Goal: Information Seeking & Learning: Check status

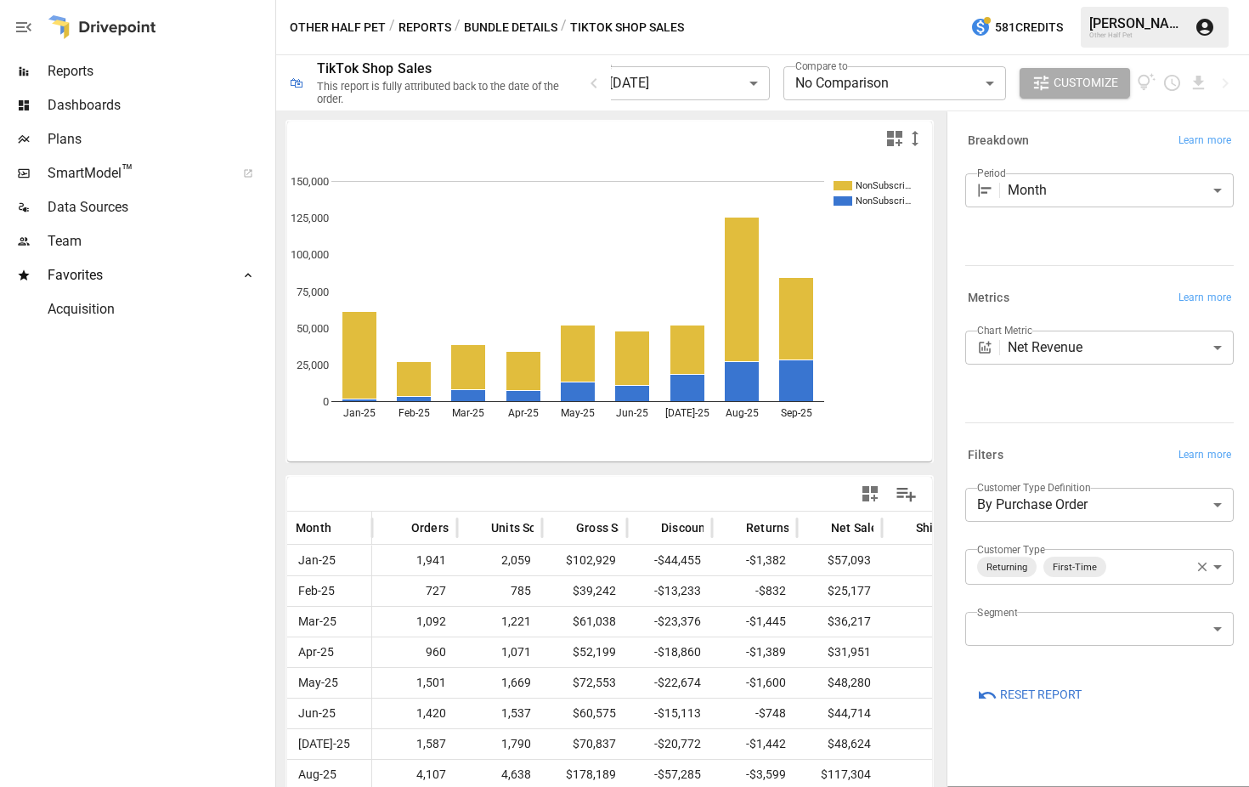
scroll to position [57, 0]
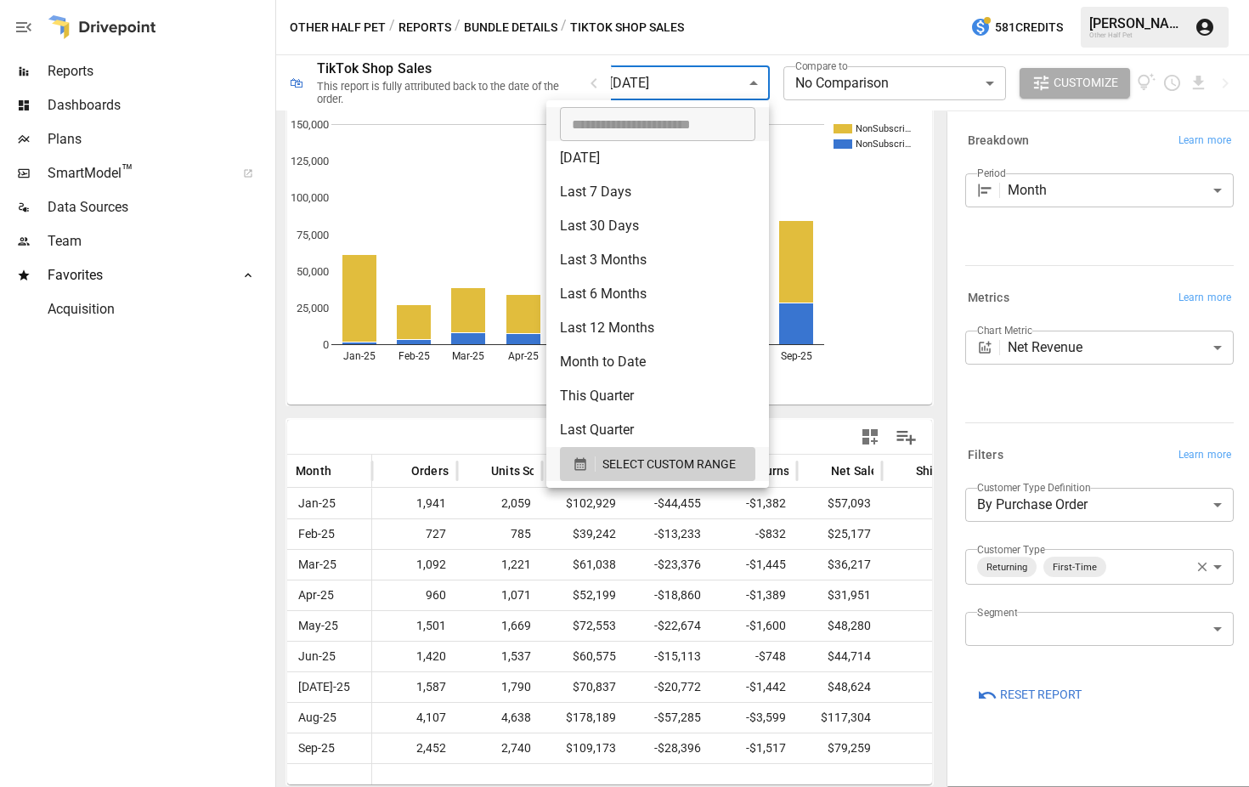
click at [730, 0] on body "**********" at bounding box center [624, 0] width 1249 height 0
click at [663, 449] on button "SELECT CUSTOM RANGE" at bounding box center [657, 464] width 195 height 34
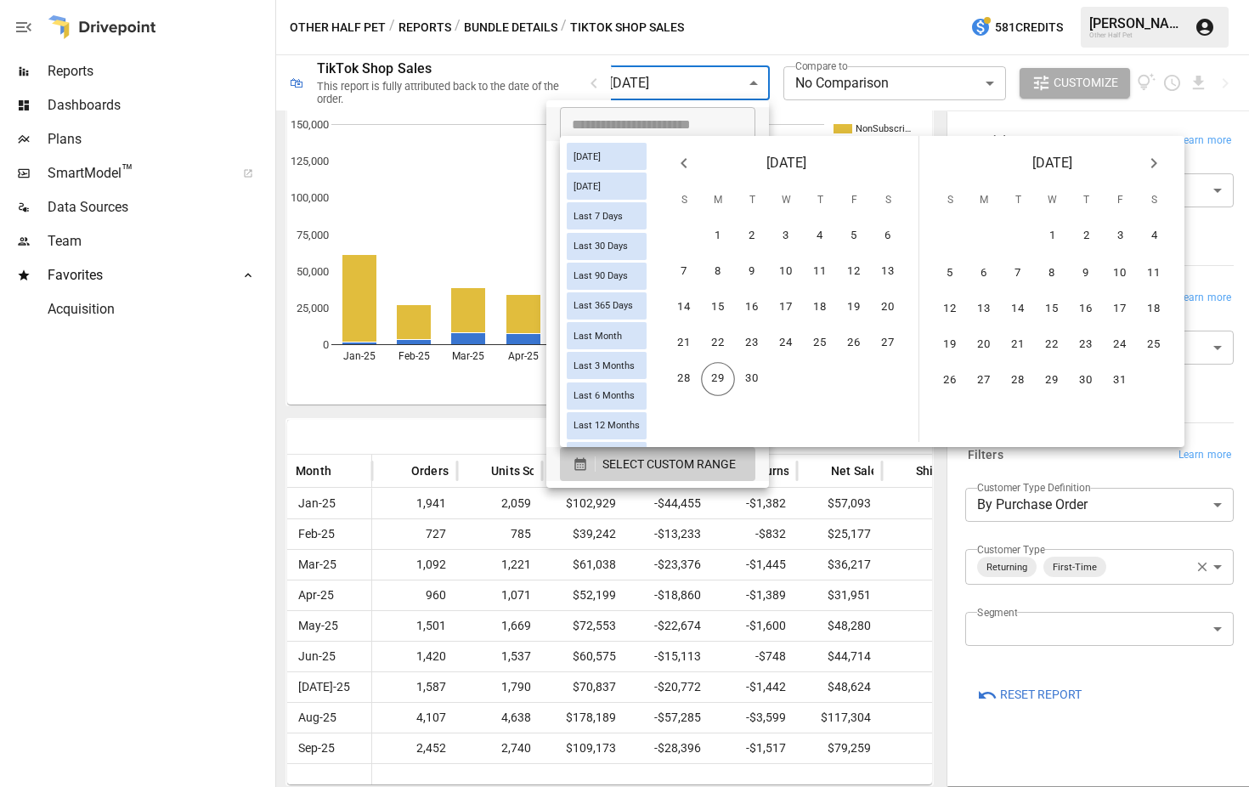
click at [694, 159] on icon "Previous month" at bounding box center [684, 163] width 20 height 20
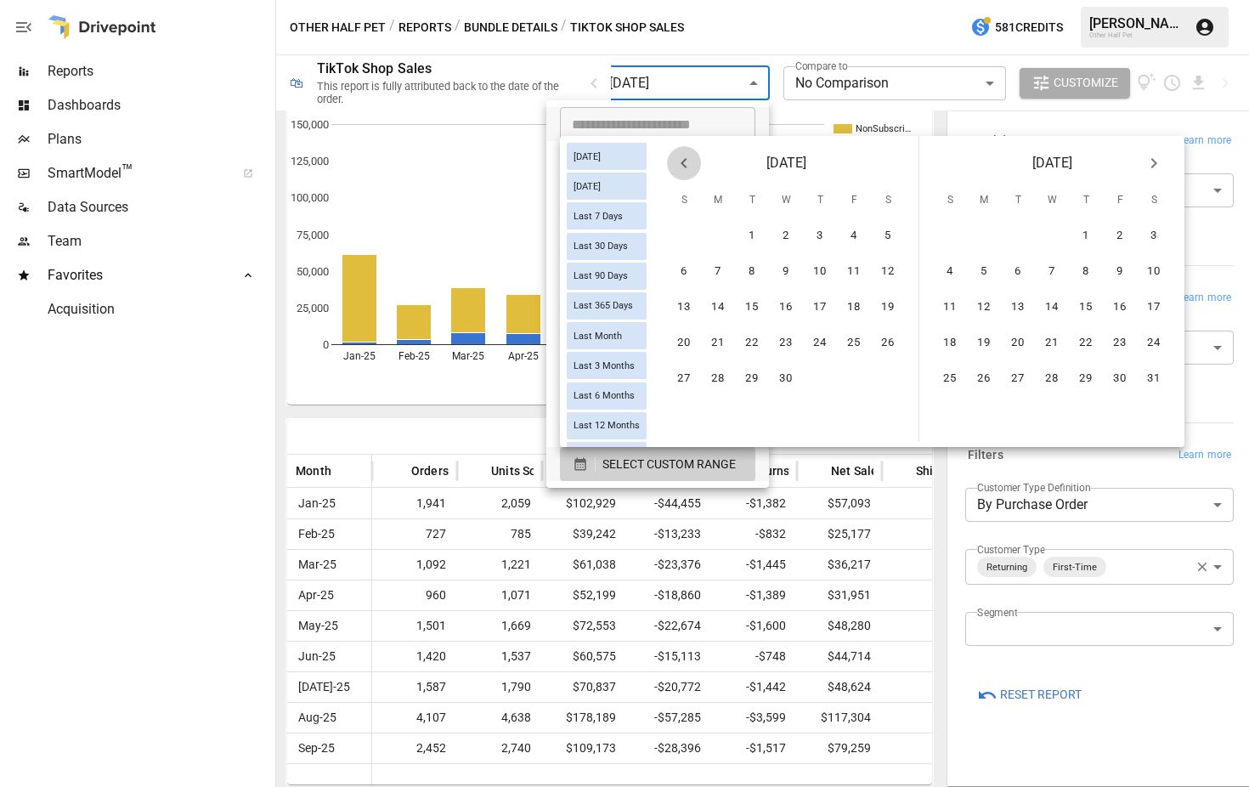
click at [694, 159] on icon "Previous month" at bounding box center [684, 163] width 20 height 20
click at [792, 232] on button "1" at bounding box center [786, 236] width 34 height 34
click at [1159, 153] on icon "Next month" at bounding box center [1153, 163] width 20 height 20
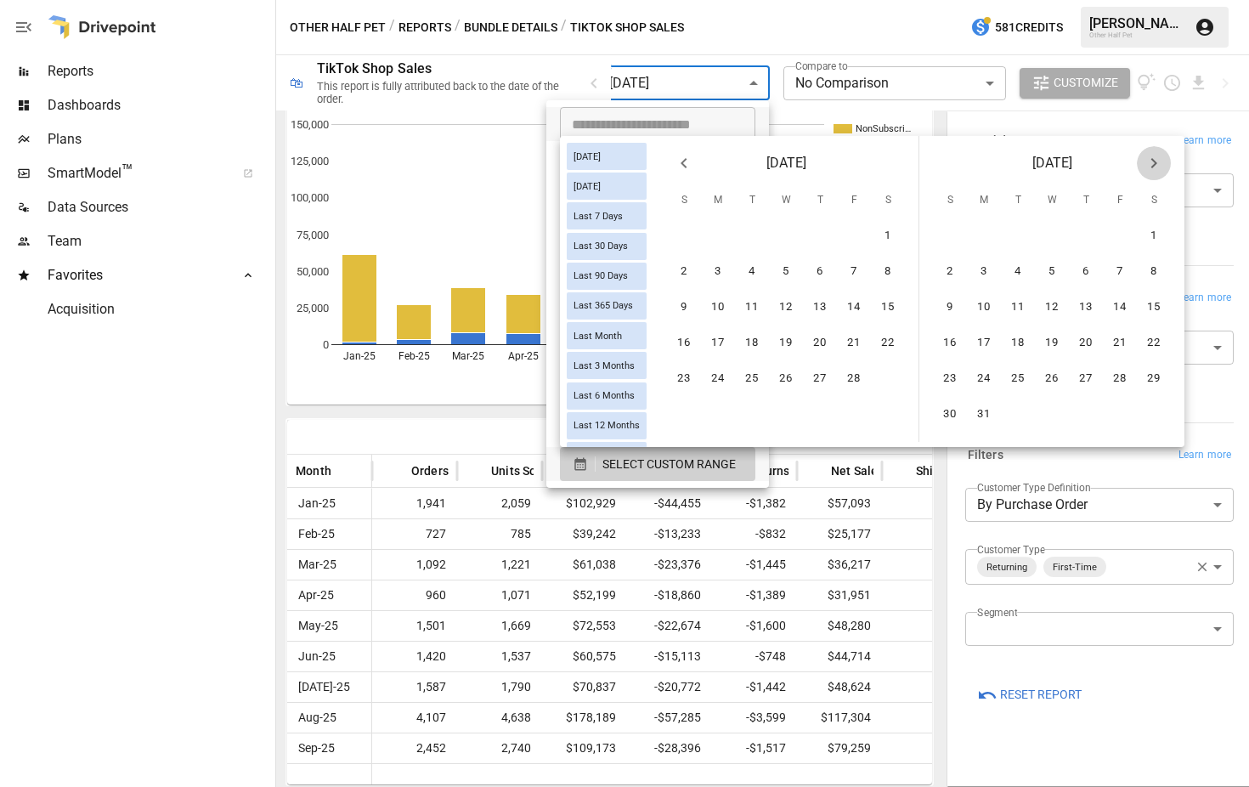
click at [1159, 153] on icon "Next month" at bounding box center [1153, 163] width 20 height 20
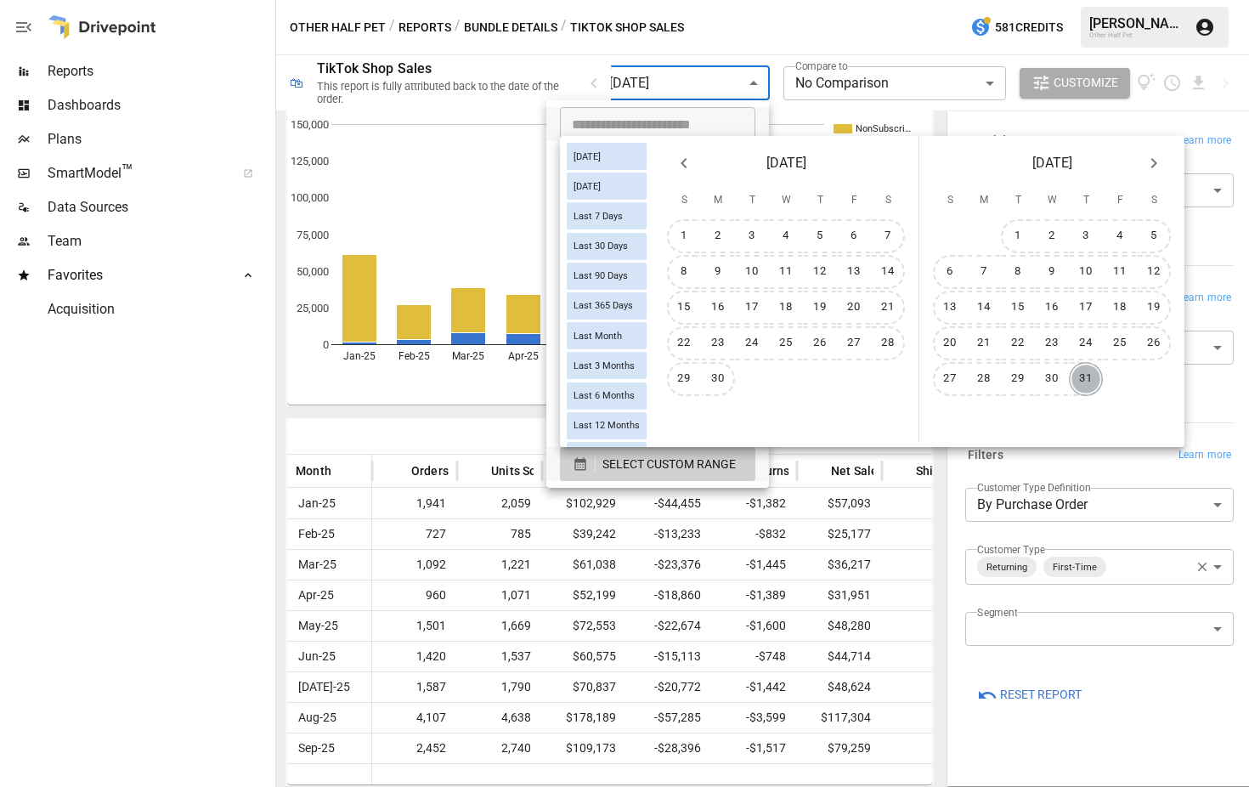
click at [1093, 389] on button "31" at bounding box center [1086, 379] width 34 height 34
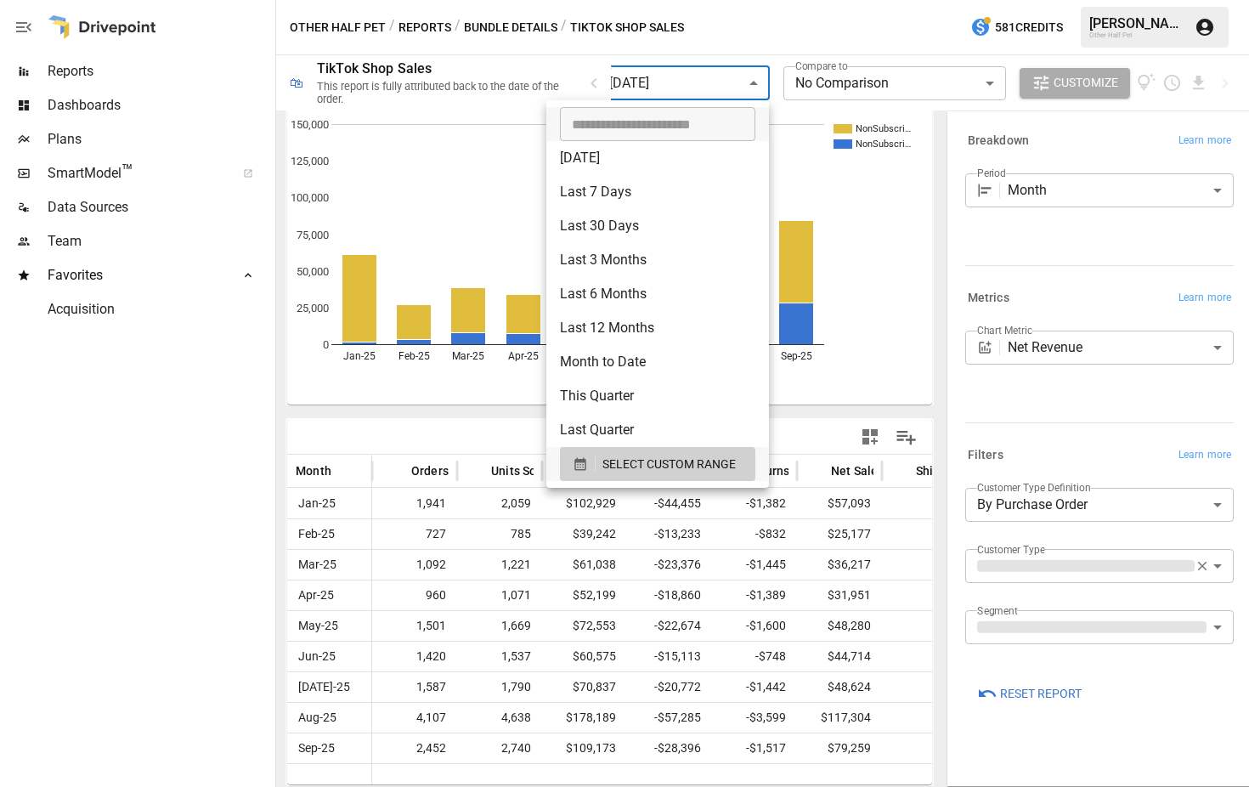
scroll to position [50, 0]
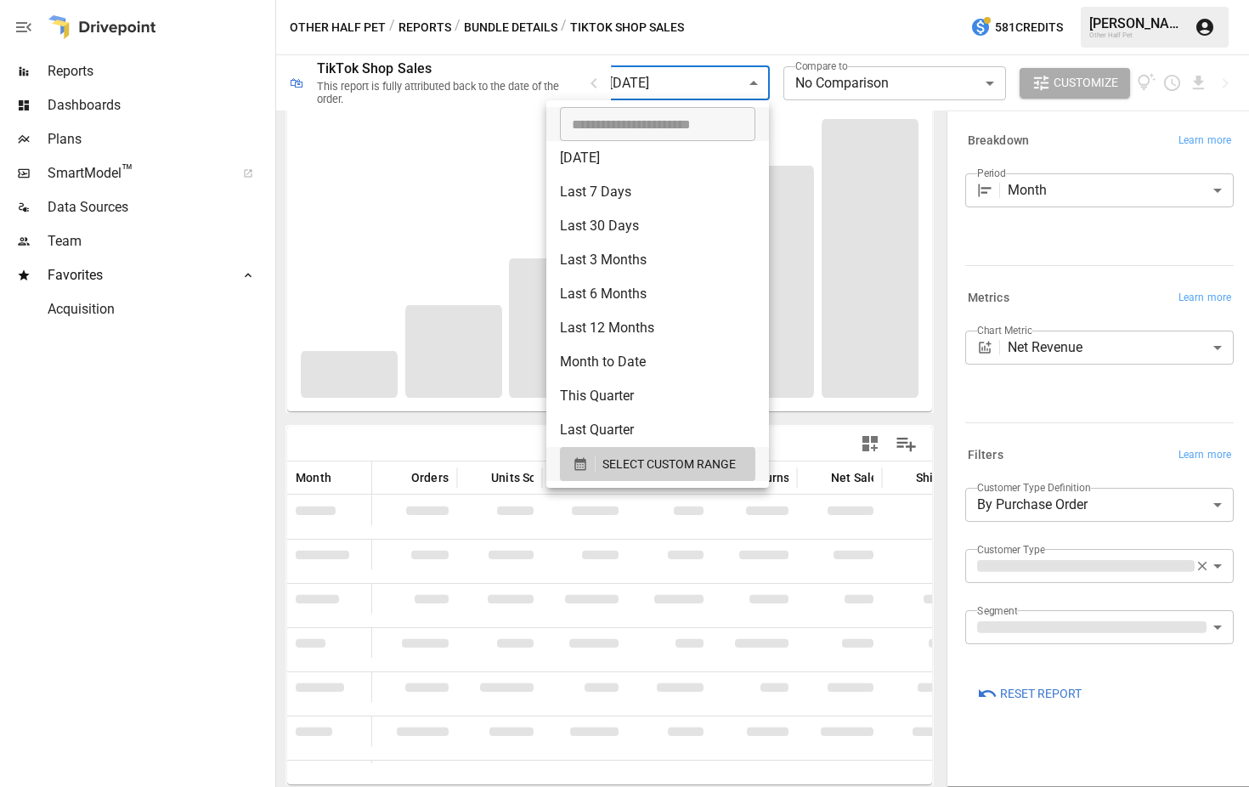
click at [1136, 440] on div at bounding box center [624, 393] width 1249 height 787
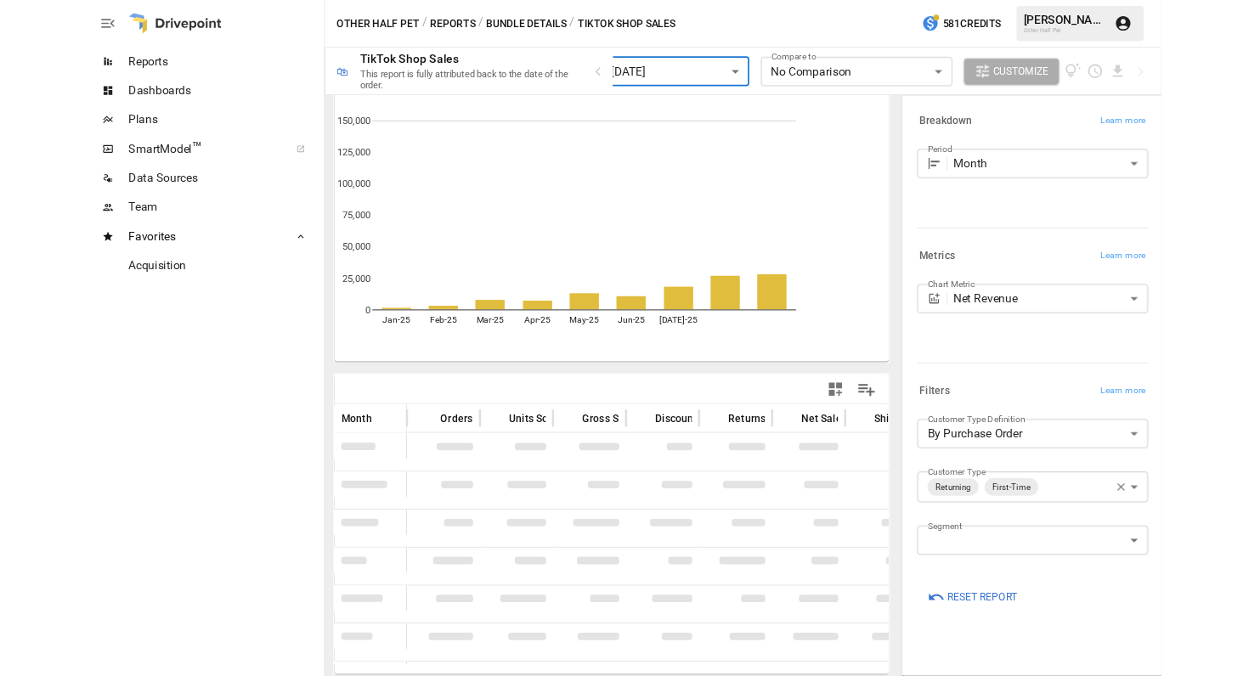
scroll to position [41, 0]
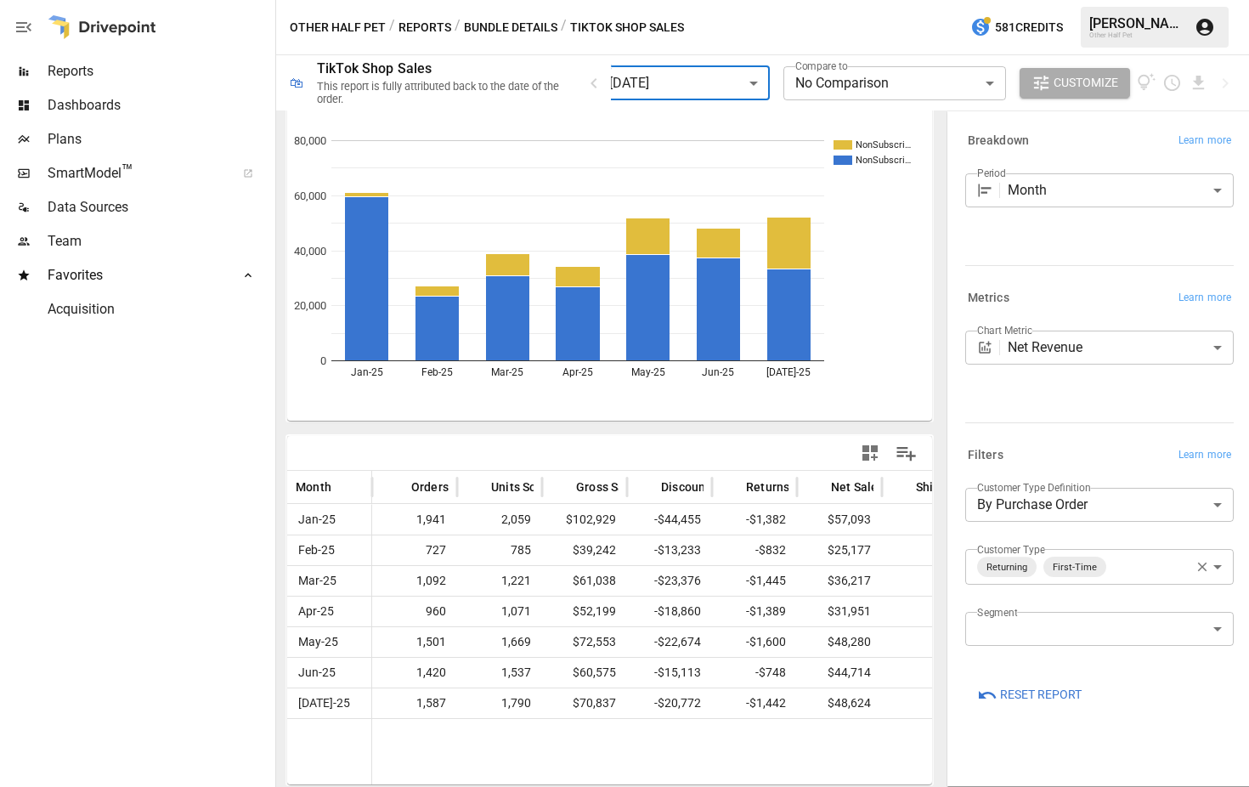
click at [1018, 0] on body "**********" at bounding box center [624, 0] width 1249 height 0
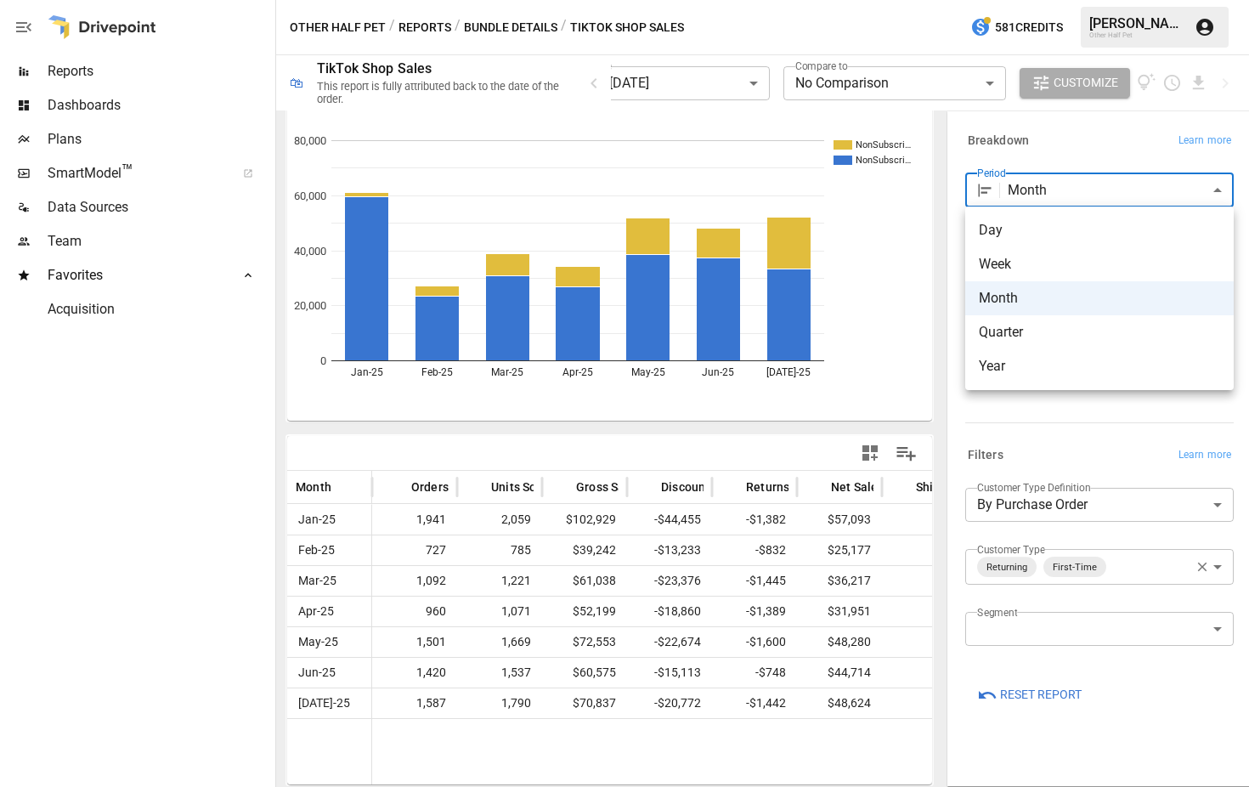
click at [1023, 372] on span "Year" at bounding box center [1099, 366] width 241 height 20
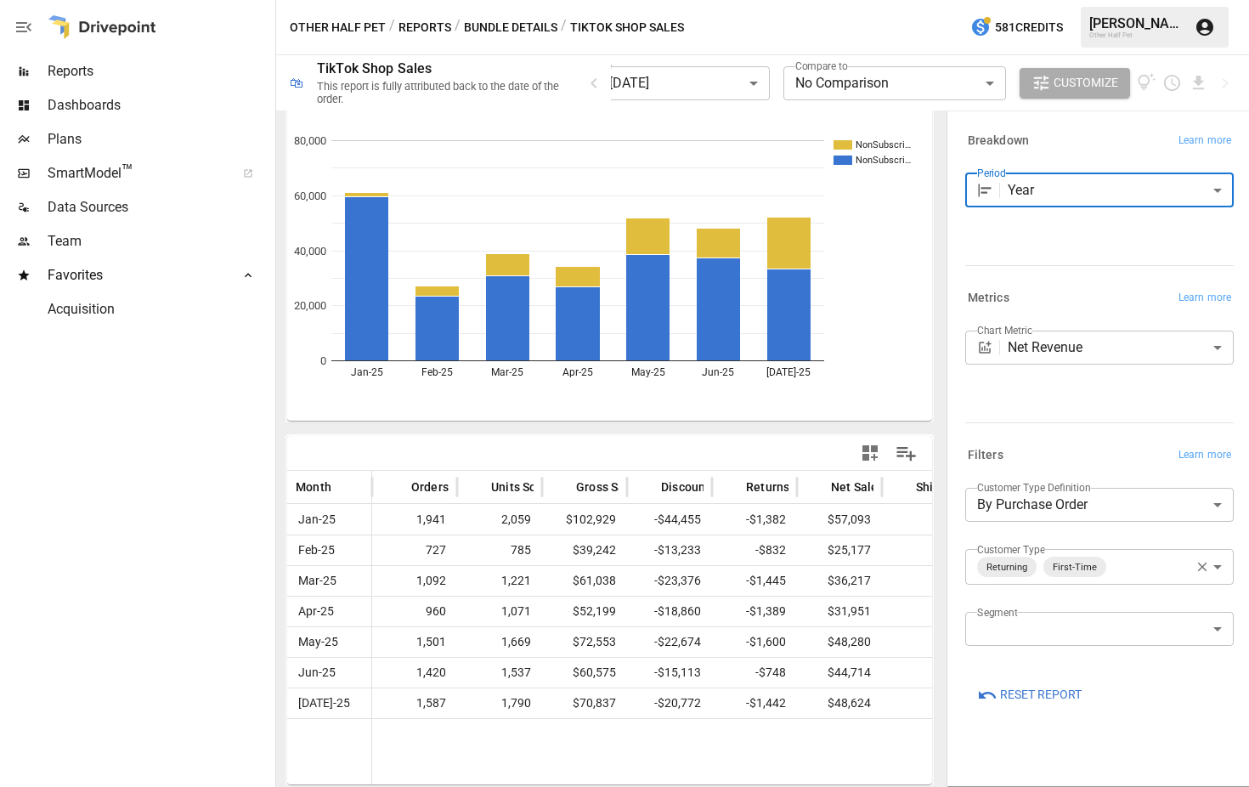
type input "****"
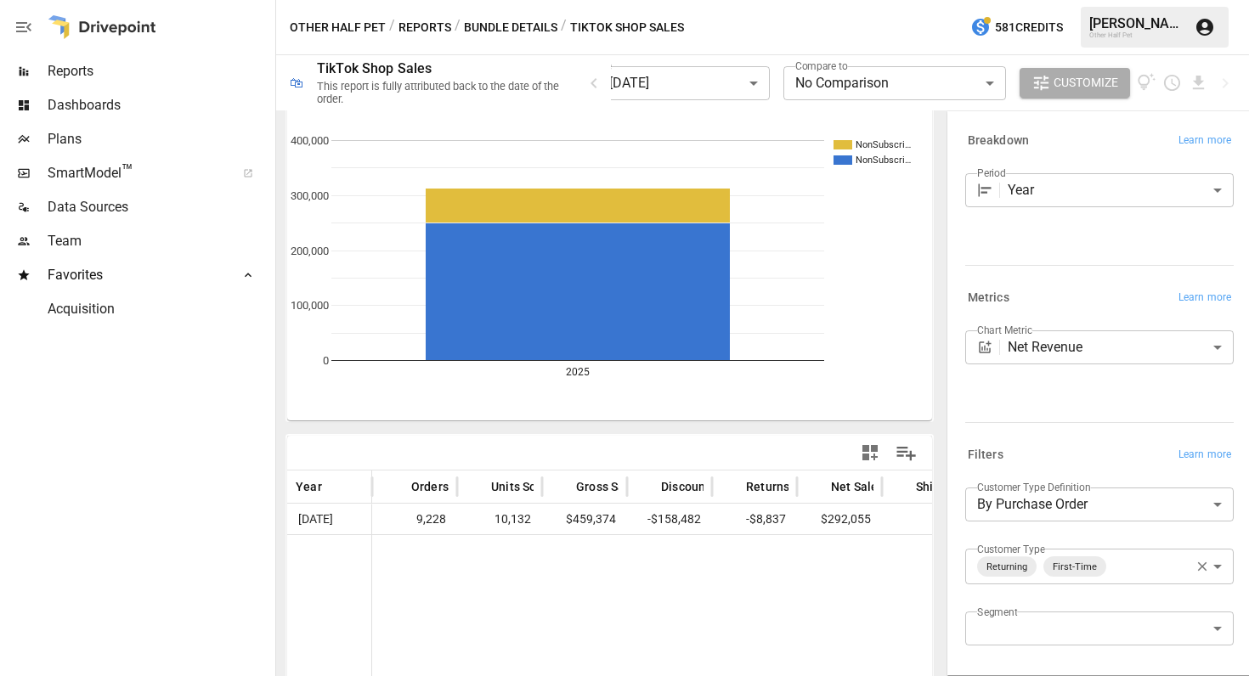
click at [403, 31] on button "Reports" at bounding box center [424, 27] width 53 height 21
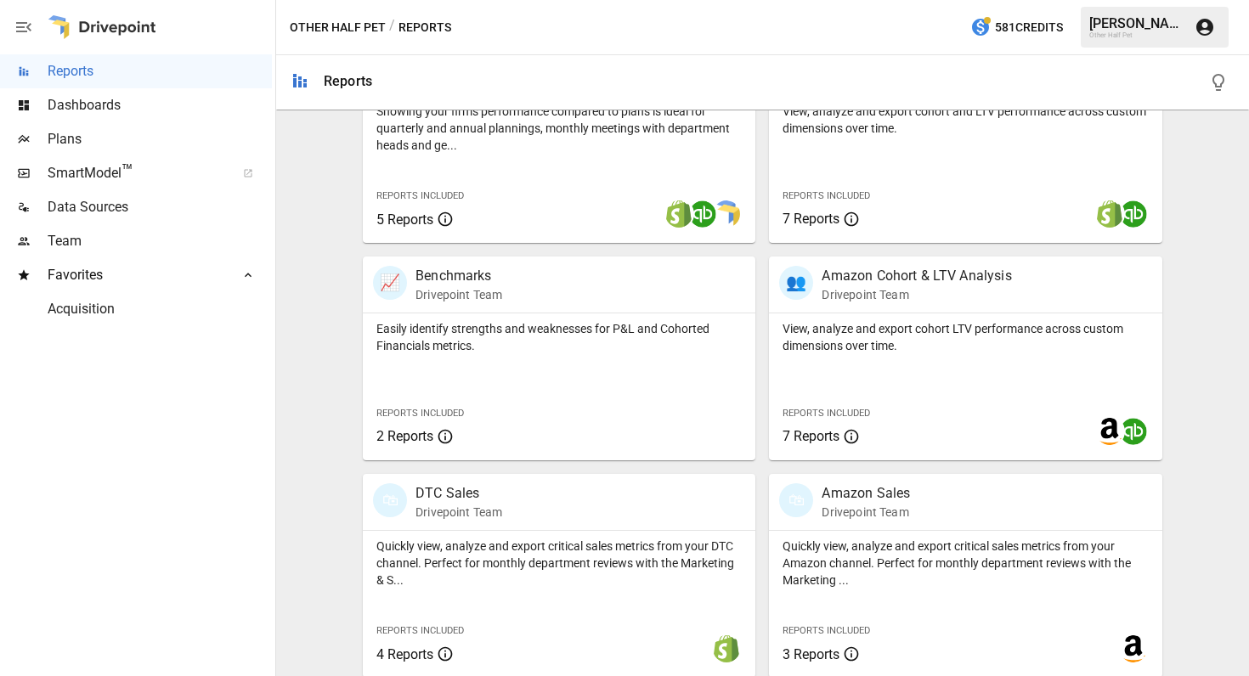
scroll to position [632, 0]
click at [465, 571] on p "Quickly view, analyze and export critical sales metrics from your DTC channel. …" at bounding box center [558, 563] width 365 height 51
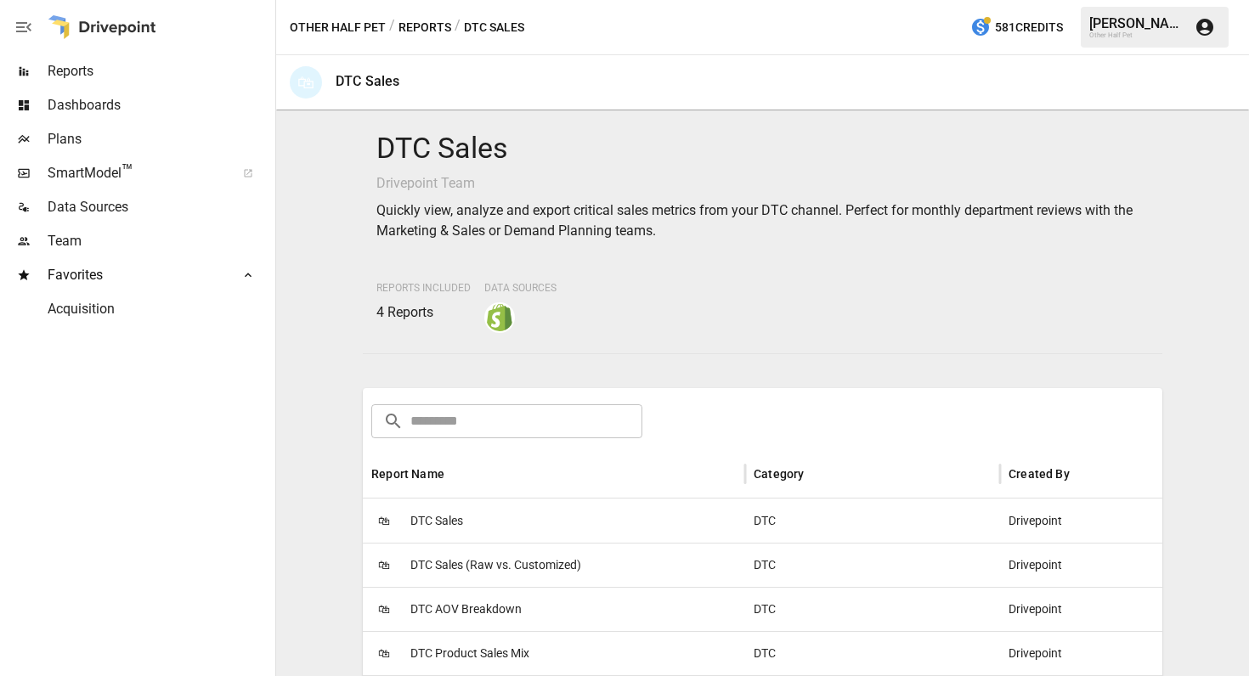
click at [435, 506] on span "DTC Sales" at bounding box center [436, 520] width 53 height 43
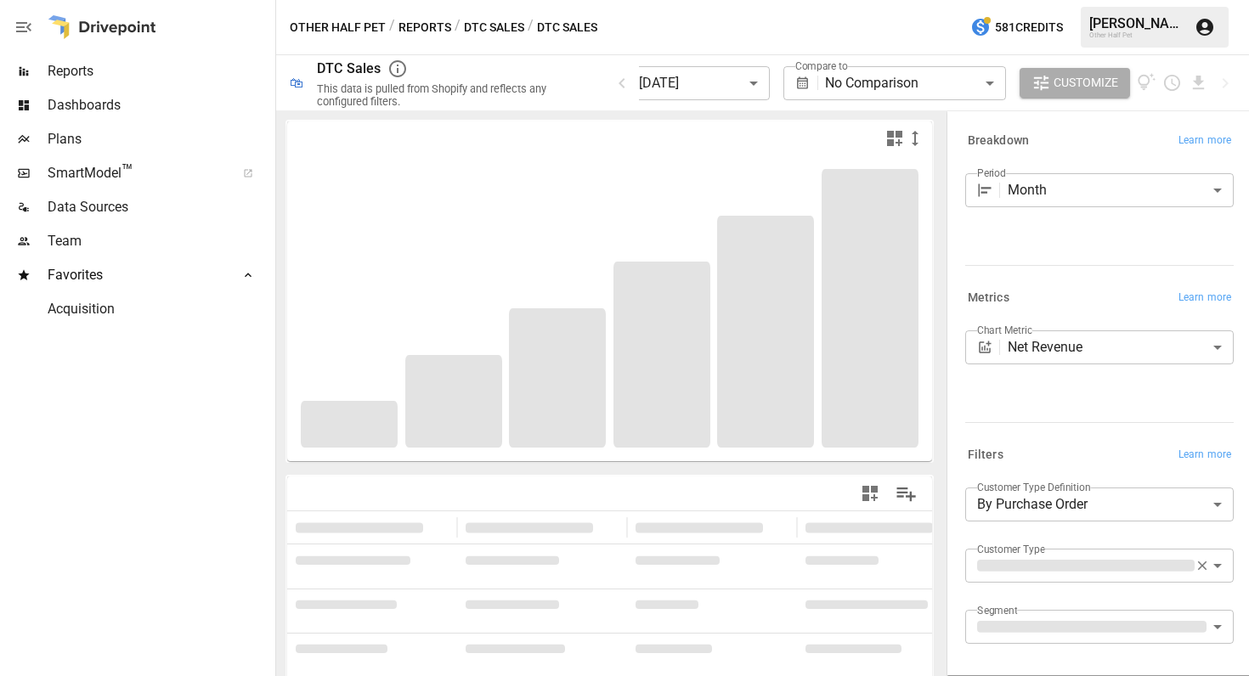
click at [720, 0] on body "**********" at bounding box center [624, 0] width 1249 height 0
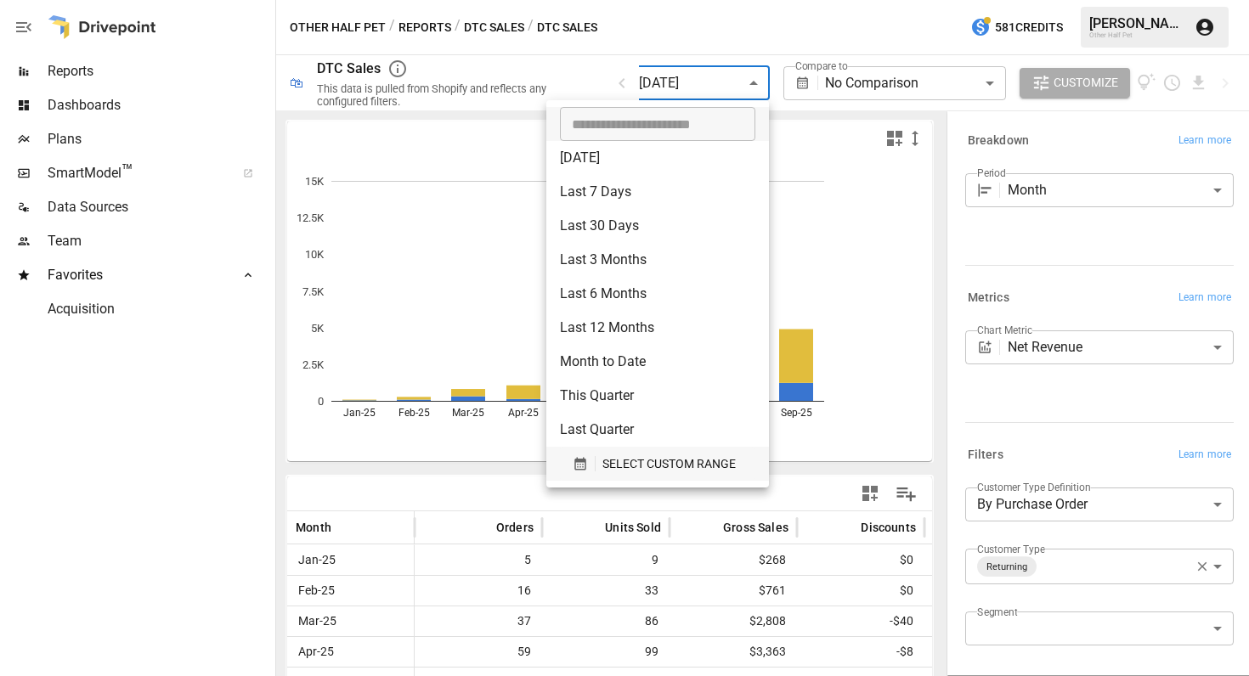
click at [616, 462] on span "SELECT CUSTOM RANGE" at bounding box center [668, 464] width 133 height 21
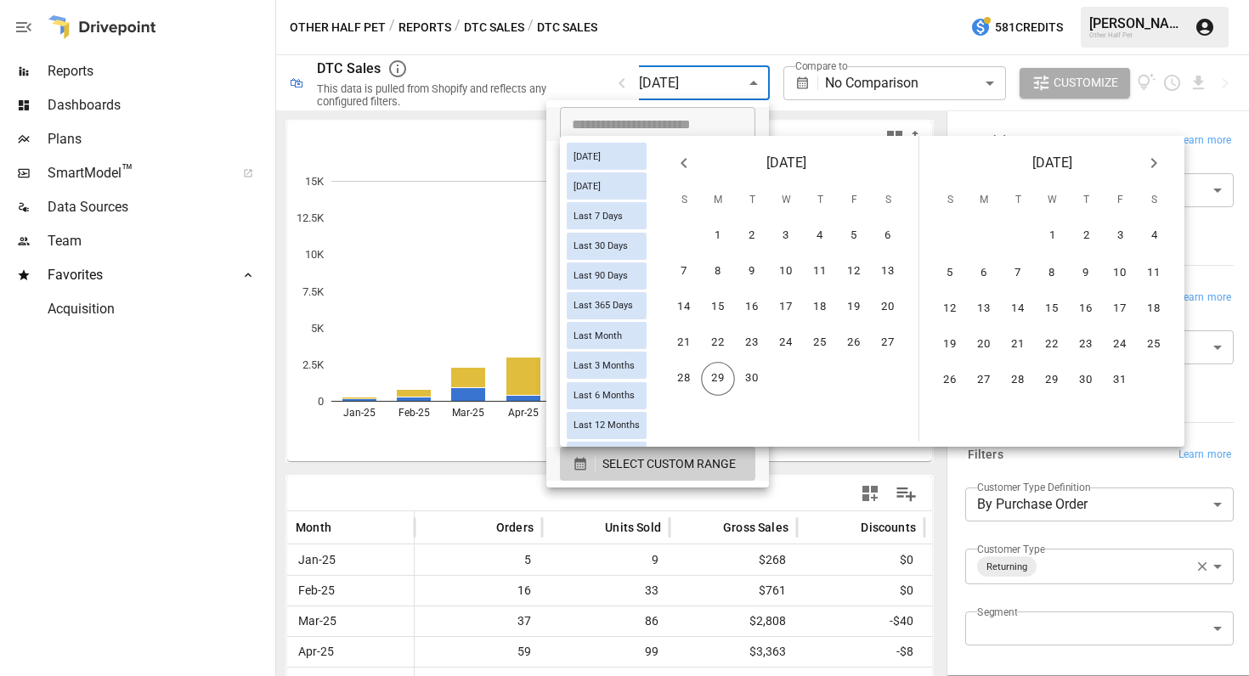
click at [683, 162] on icon "Previous month" at bounding box center [684, 163] width 20 height 20
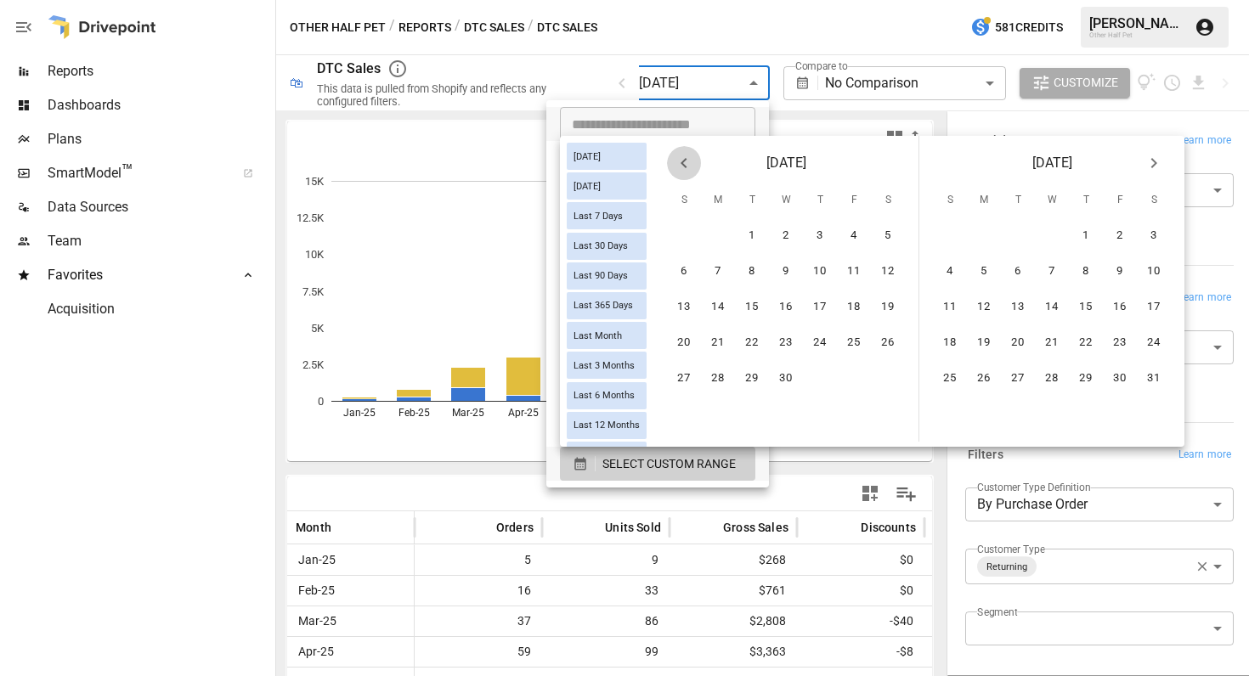
click at [683, 162] on icon "Previous month" at bounding box center [684, 163] width 20 height 20
click at [803, 240] on button "1" at bounding box center [786, 236] width 34 height 34
click at [1153, 160] on icon "Next month" at bounding box center [1153, 163] width 20 height 20
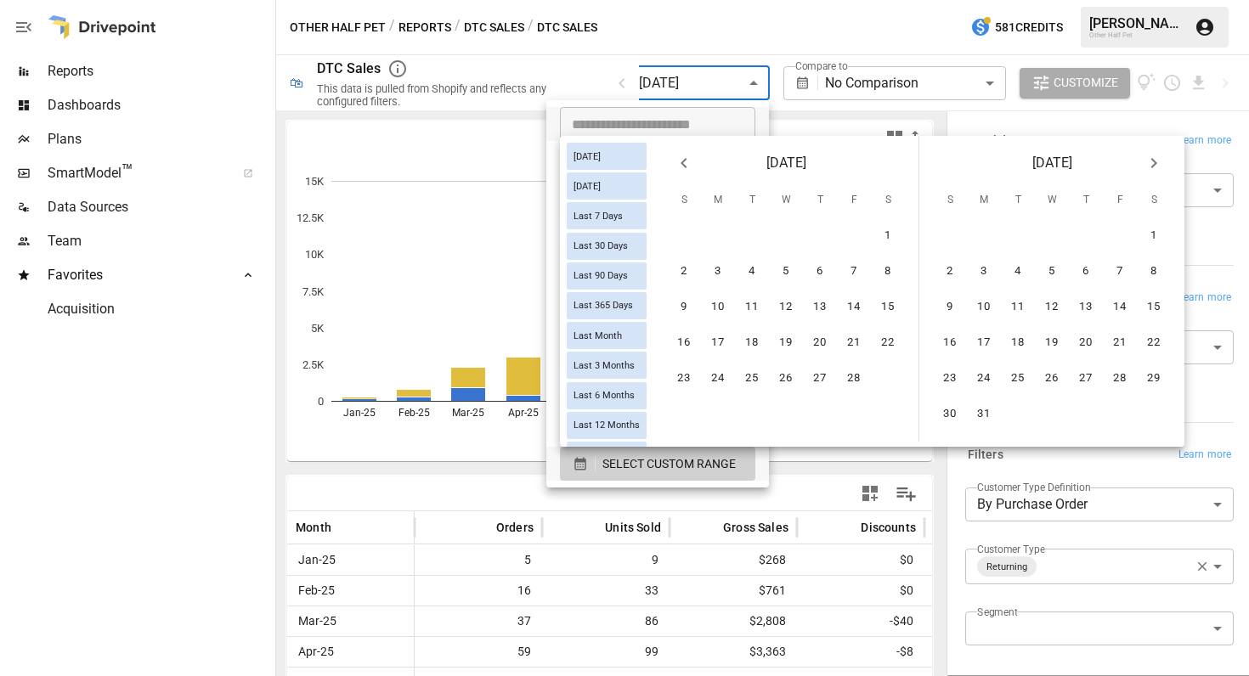
click at [1153, 160] on icon "Next month" at bounding box center [1153, 163] width 20 height 20
click at [1085, 385] on button "31" at bounding box center [1086, 379] width 34 height 34
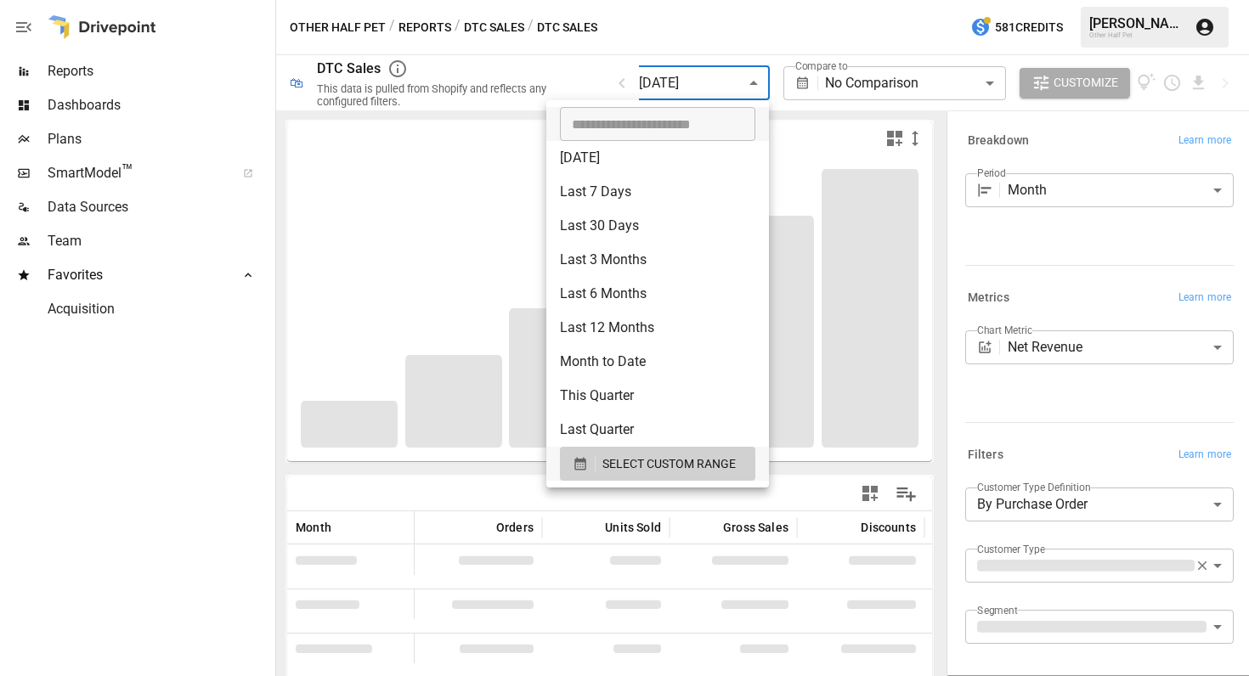
click at [1057, 257] on div at bounding box center [624, 338] width 1249 height 676
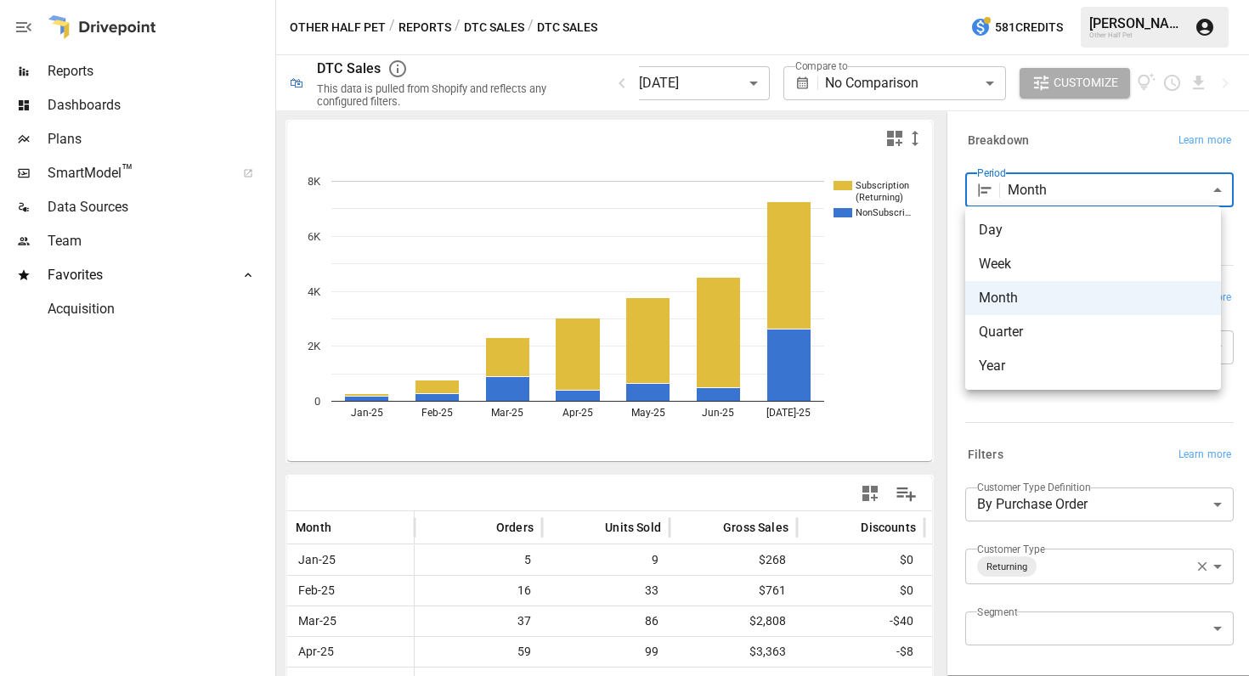
click at [1065, 0] on body "**********" at bounding box center [624, 0] width 1249 height 0
click at [1028, 364] on span "Year" at bounding box center [1093, 366] width 228 height 20
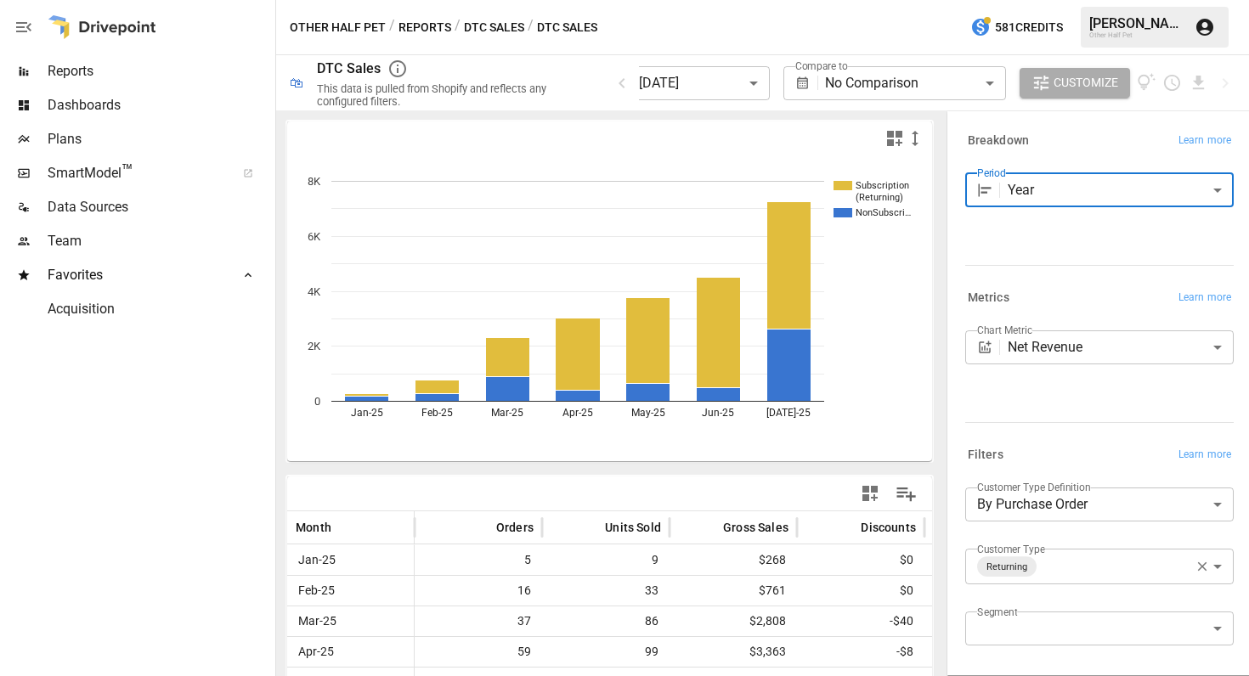
type input "****"
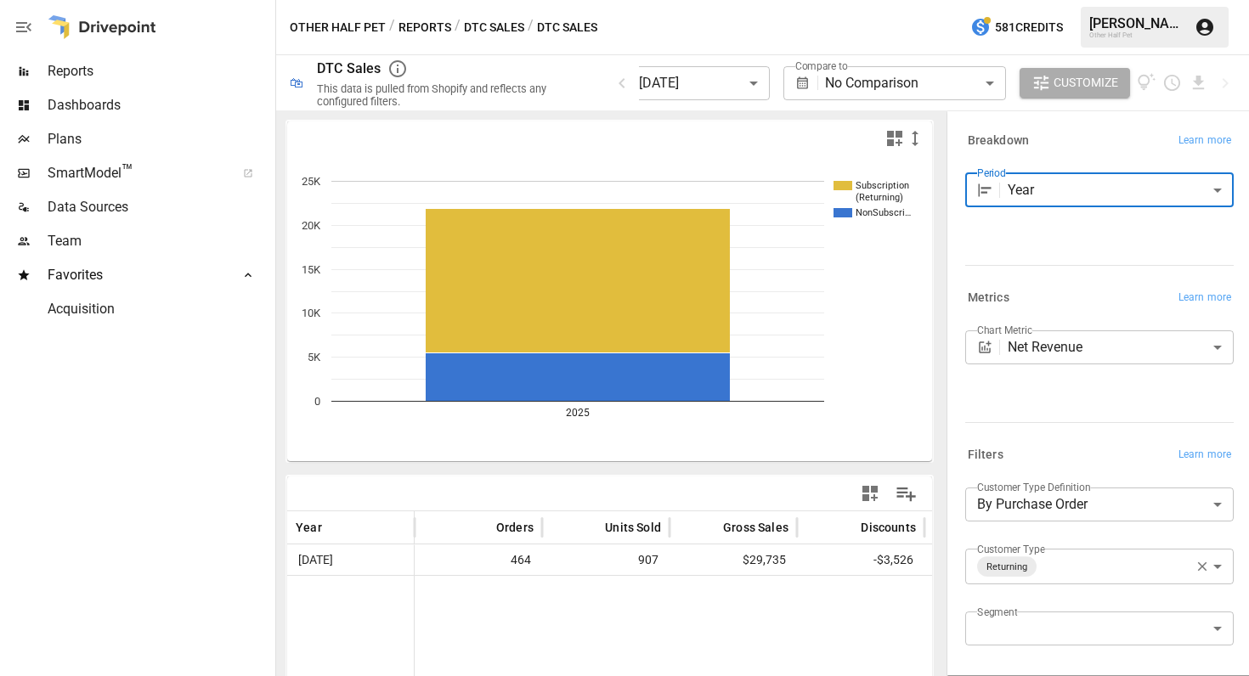
click at [410, 31] on button "Reports" at bounding box center [424, 27] width 53 height 21
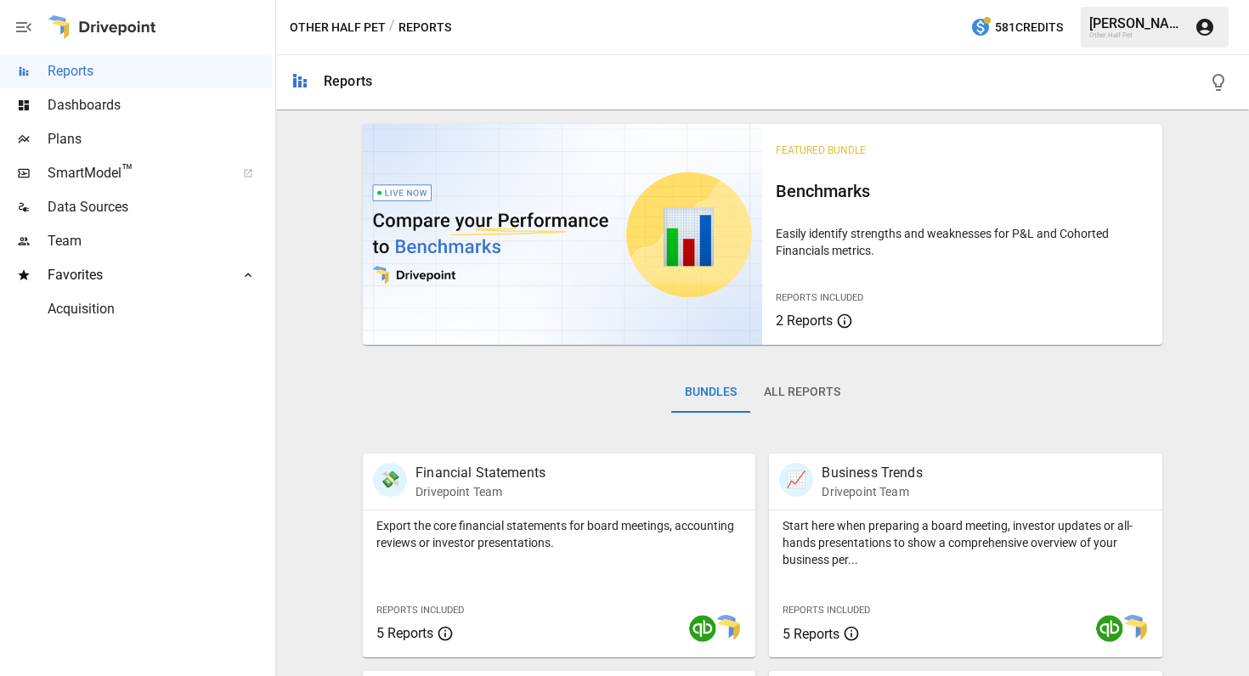
scroll to position [592, 0]
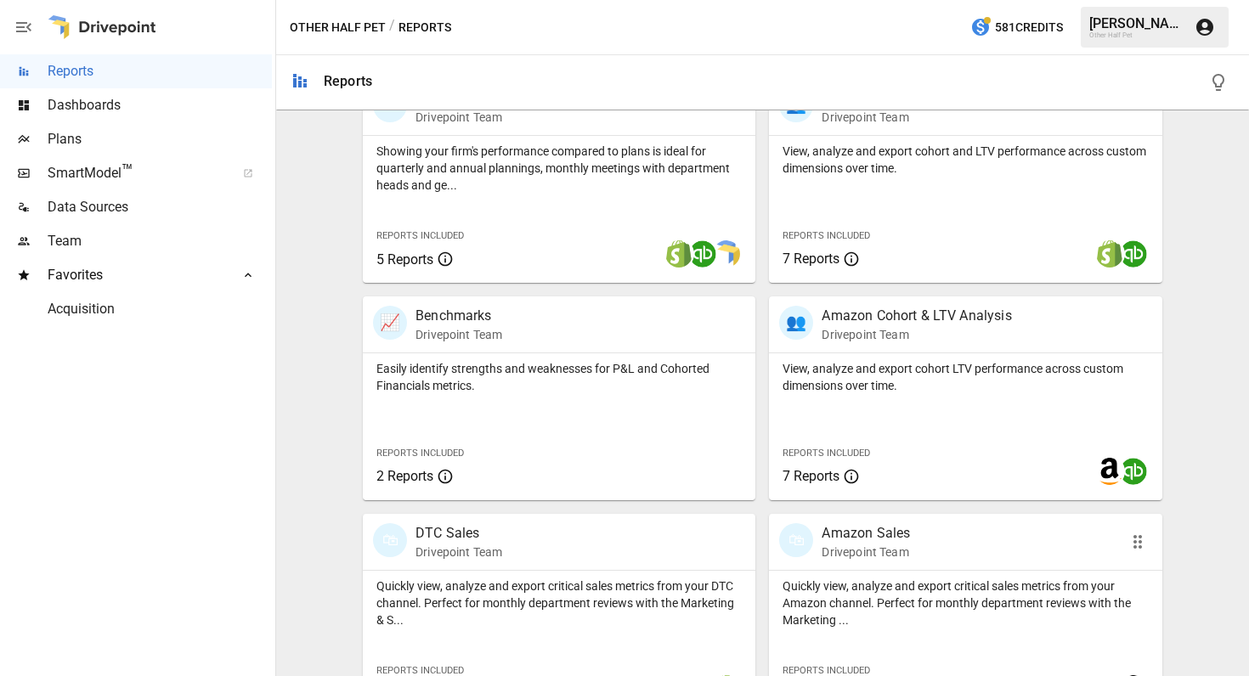
click at [872, 554] on p "Drivepoint Team" at bounding box center [865, 552] width 88 height 17
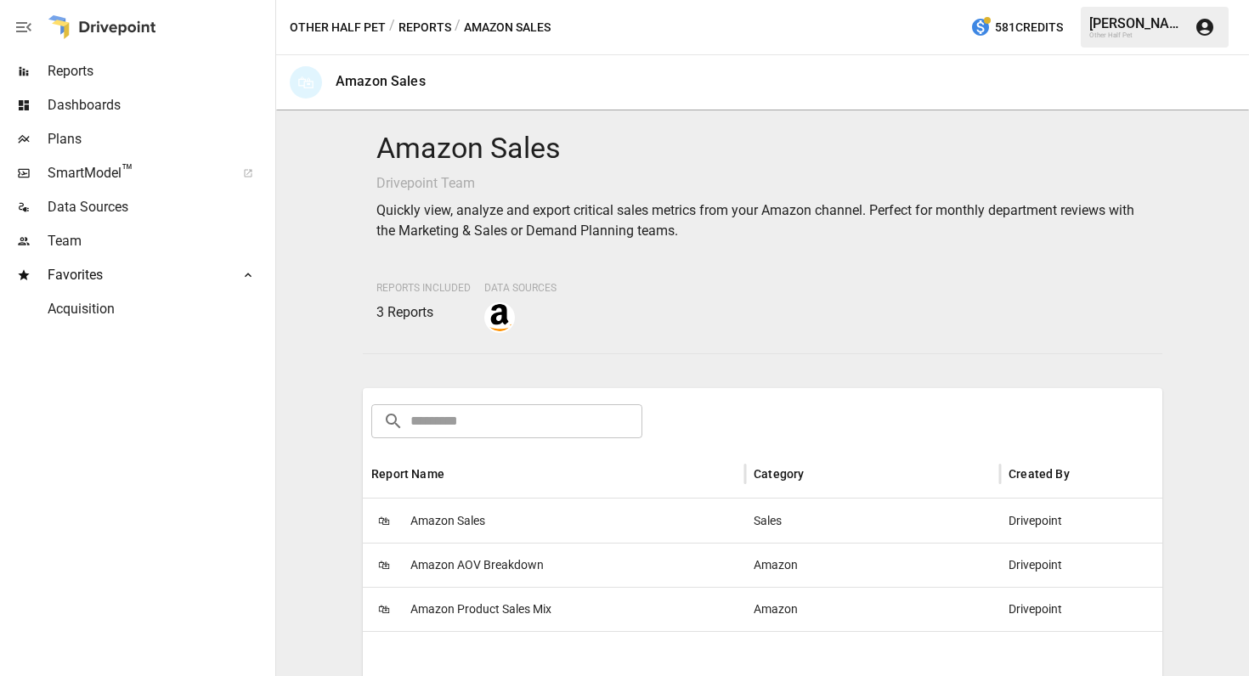
click at [480, 538] on span "Amazon Sales" at bounding box center [447, 520] width 75 height 43
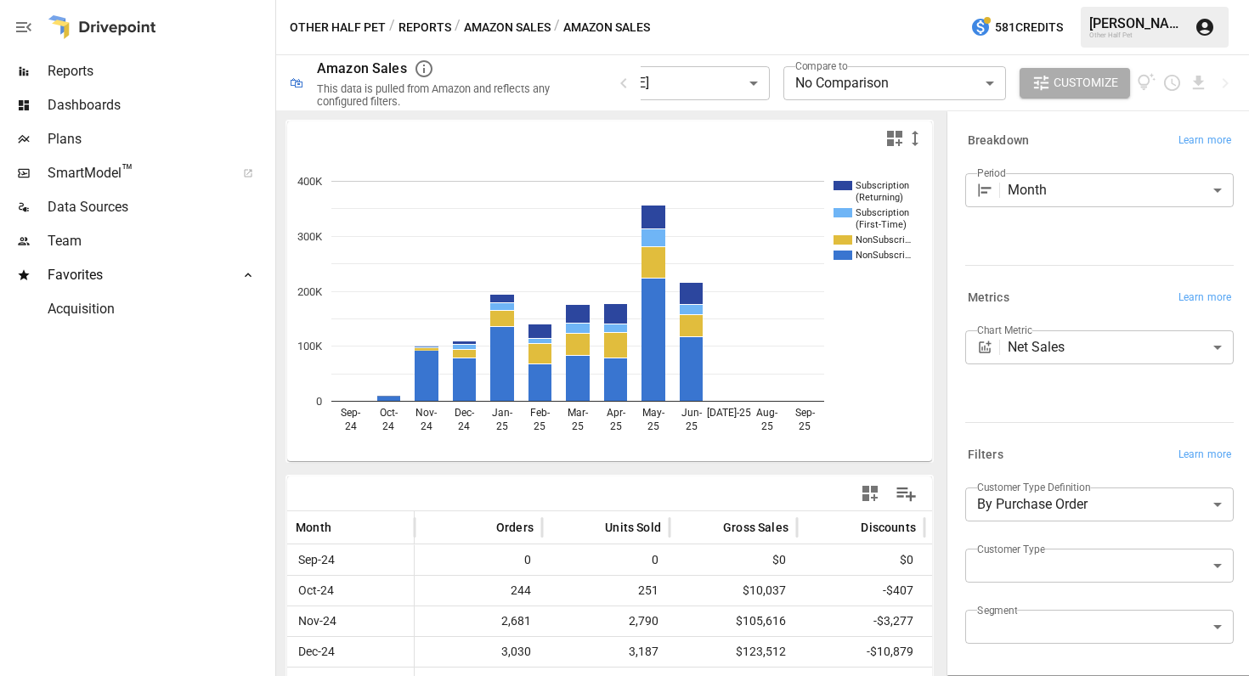
click at [1069, 0] on body "**********" at bounding box center [624, 0] width 1249 height 0
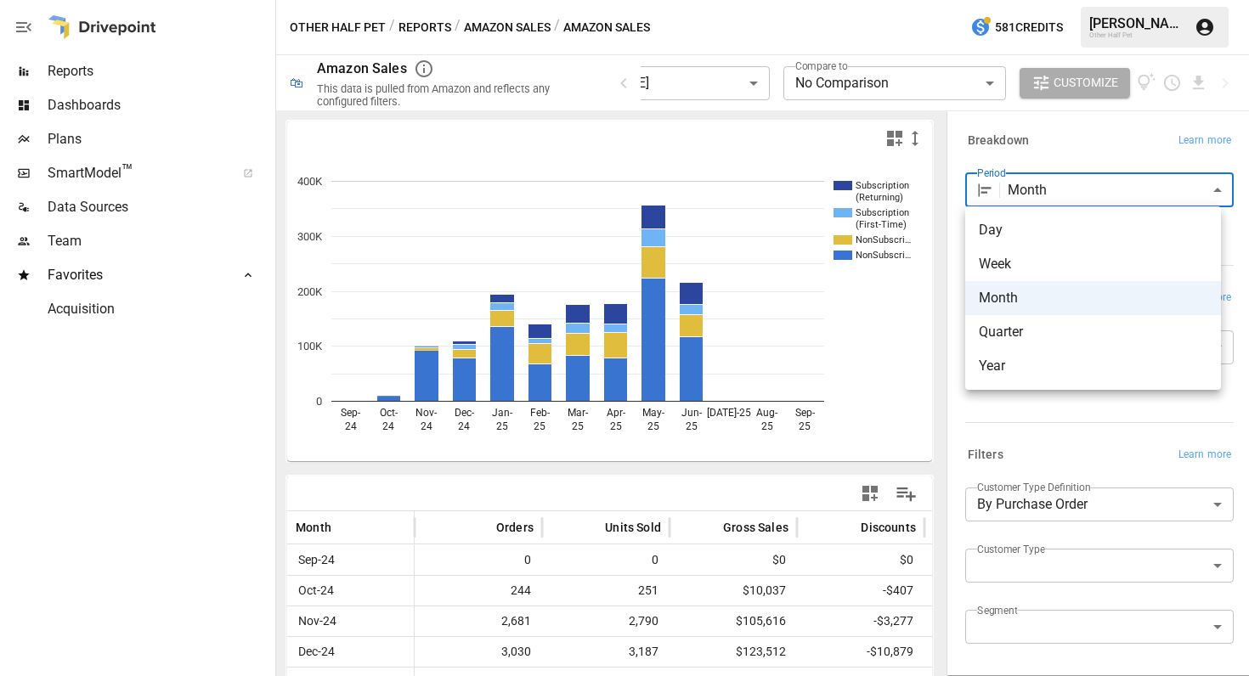
click at [1008, 369] on span "Year" at bounding box center [1093, 366] width 228 height 20
type input "****"
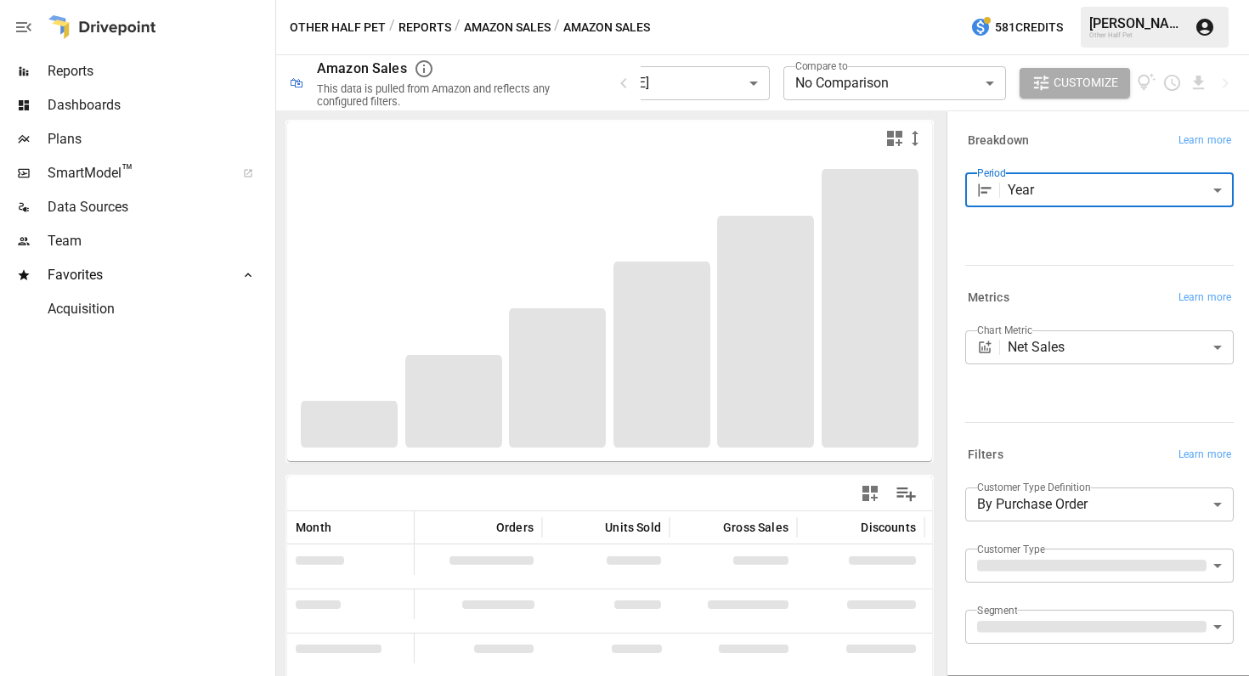
click at [1083, 266] on div at bounding box center [1095, 262] width 275 height 8
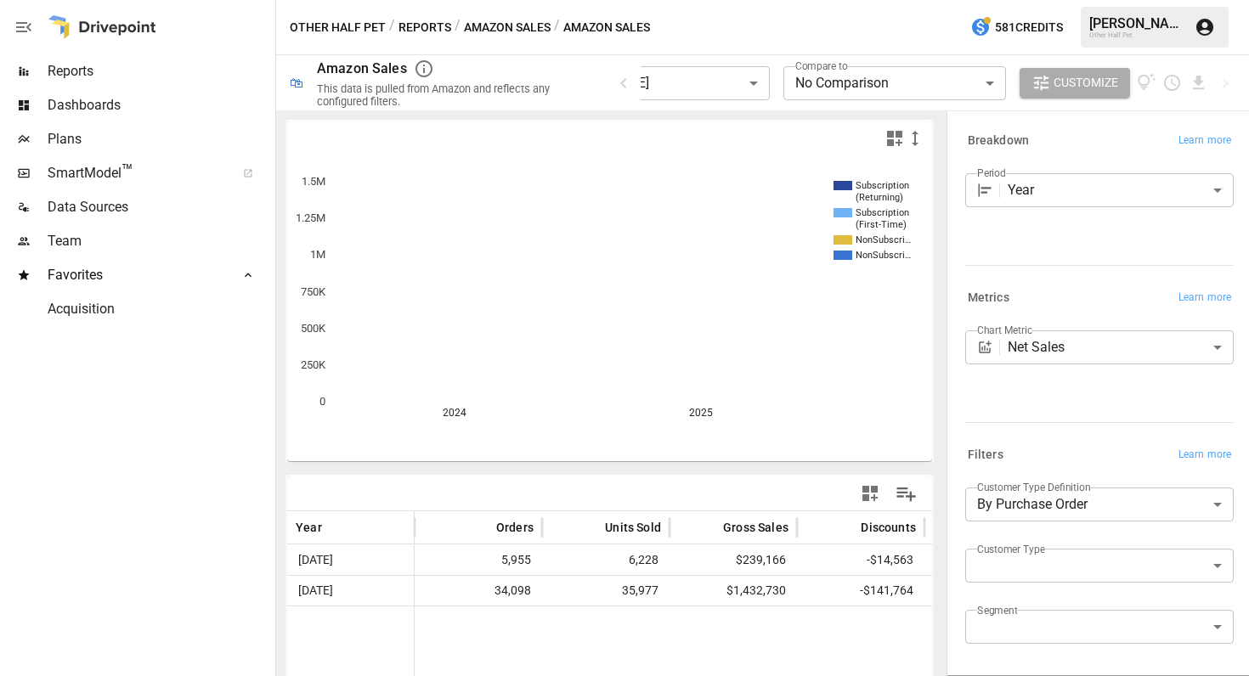
scroll to position [151, 0]
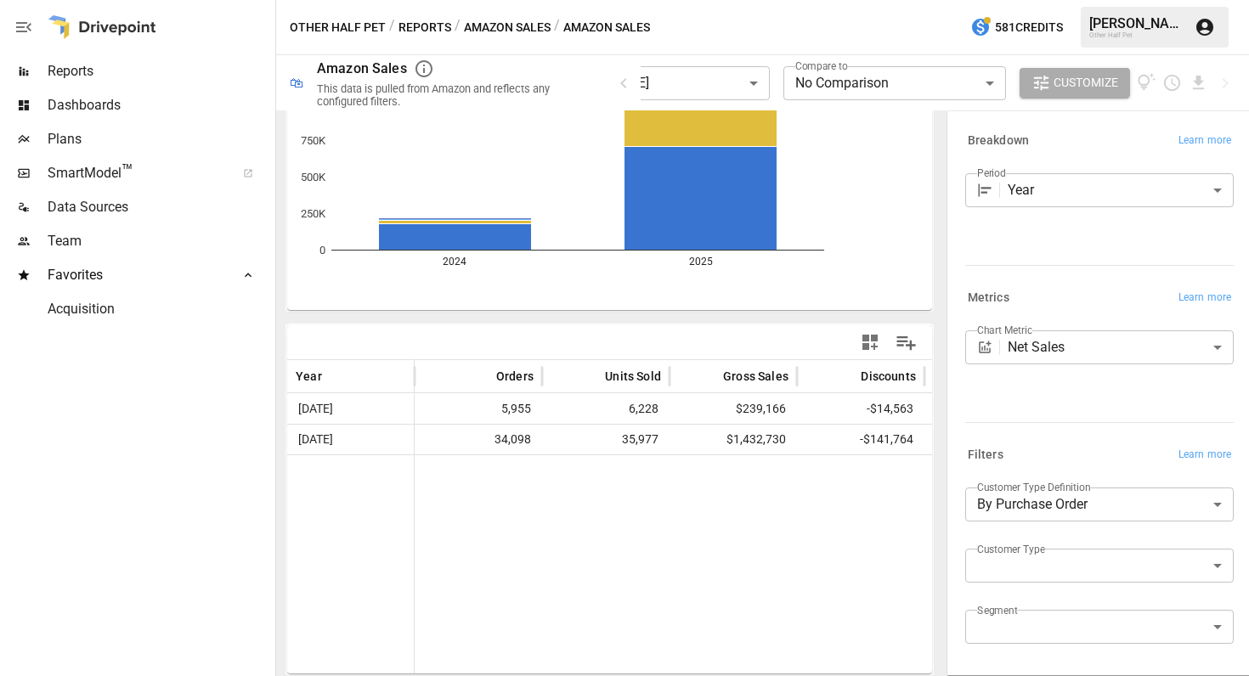
click at [415, 31] on button "Reports" at bounding box center [424, 27] width 53 height 21
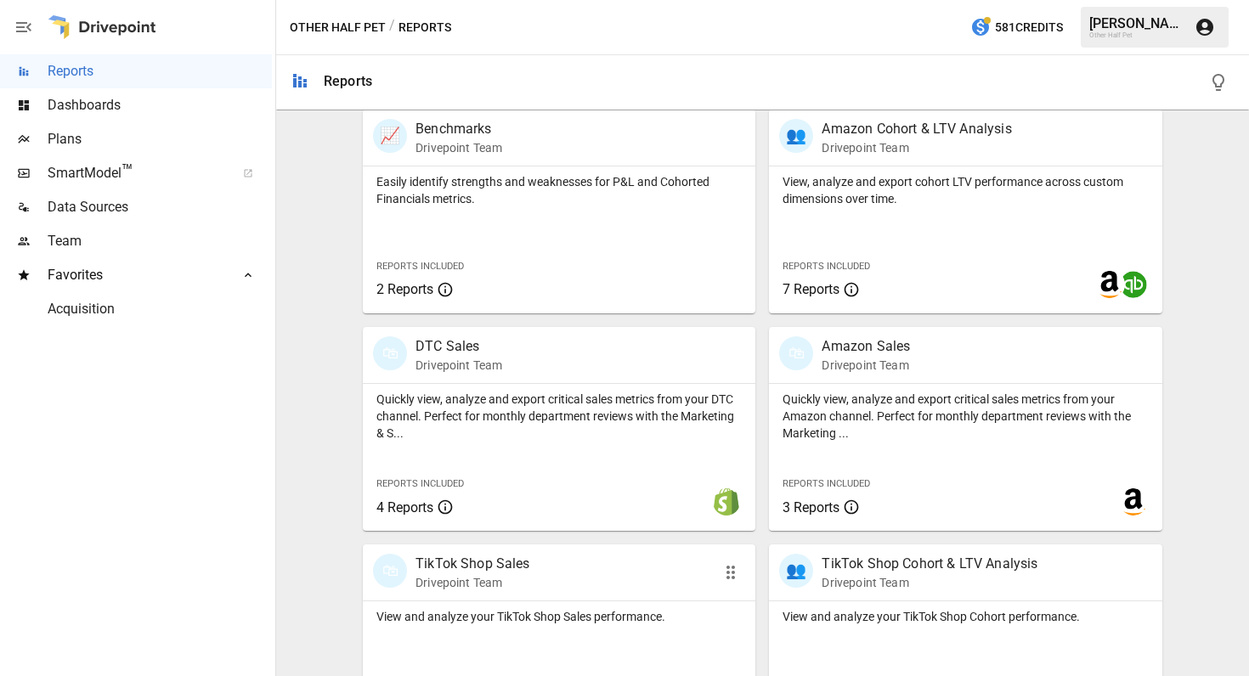
scroll to position [858, 0]
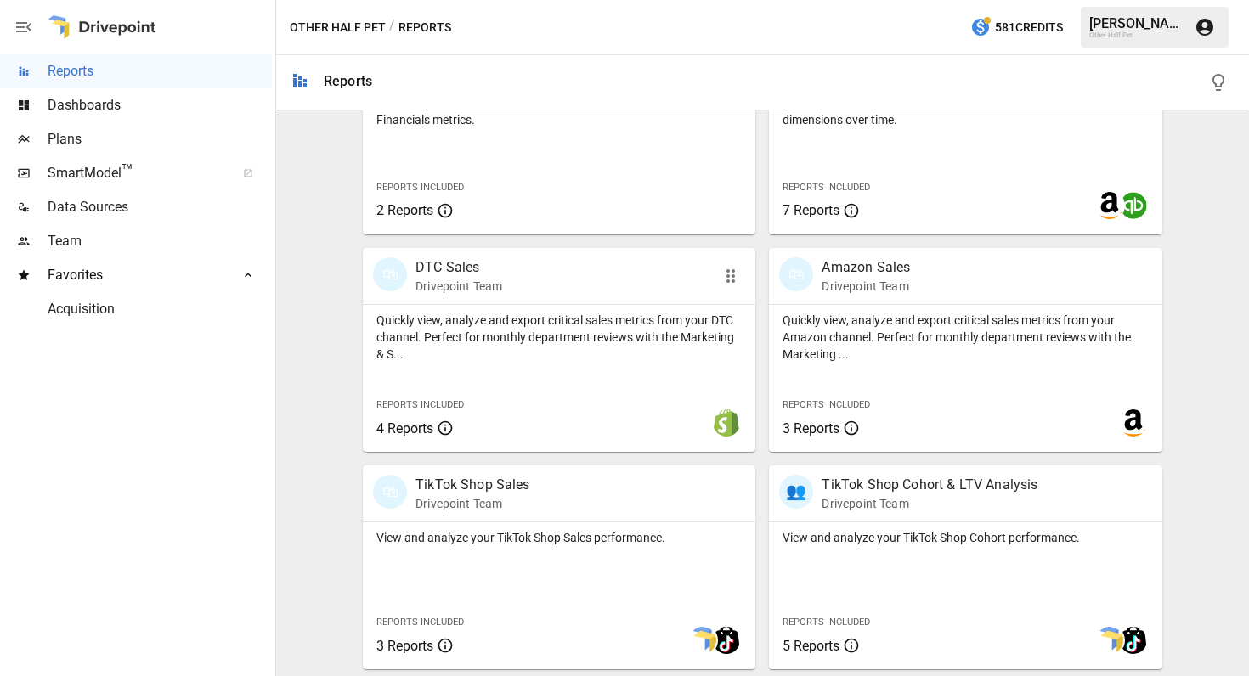
click at [485, 348] on p "Quickly view, analyze and export critical sales metrics from your DTC channel. …" at bounding box center [558, 337] width 365 height 51
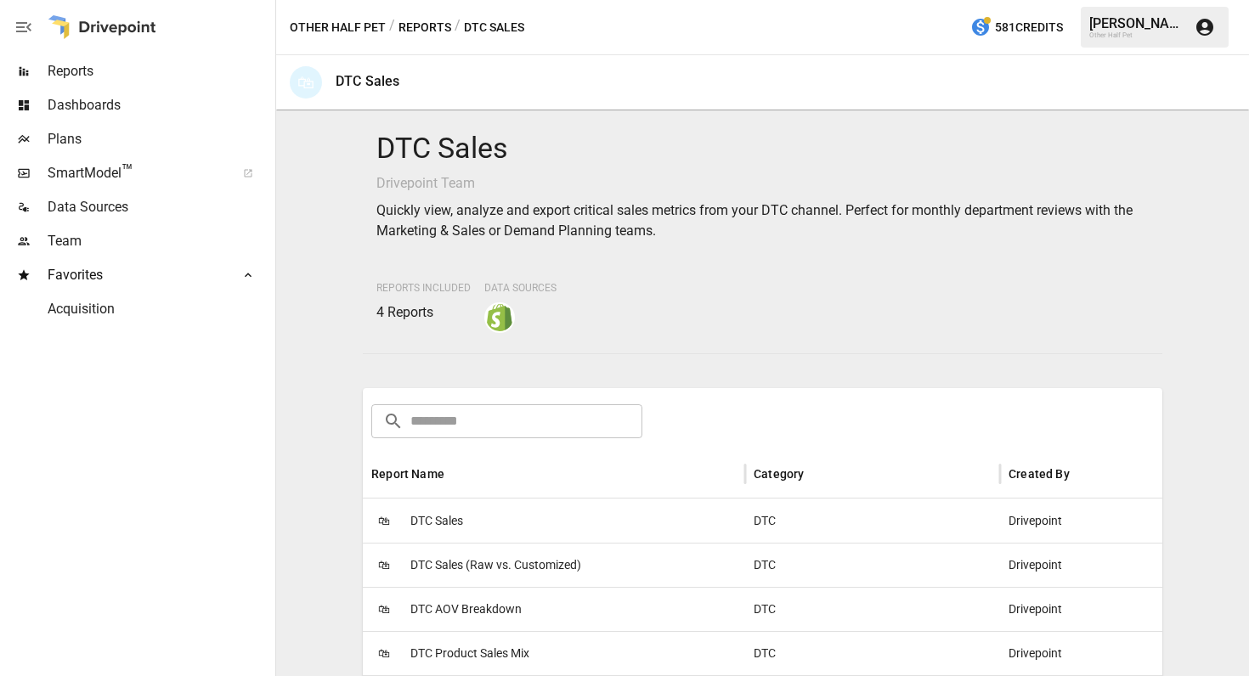
click at [539, 531] on div "🛍 DTC Sales" at bounding box center [554, 521] width 382 height 44
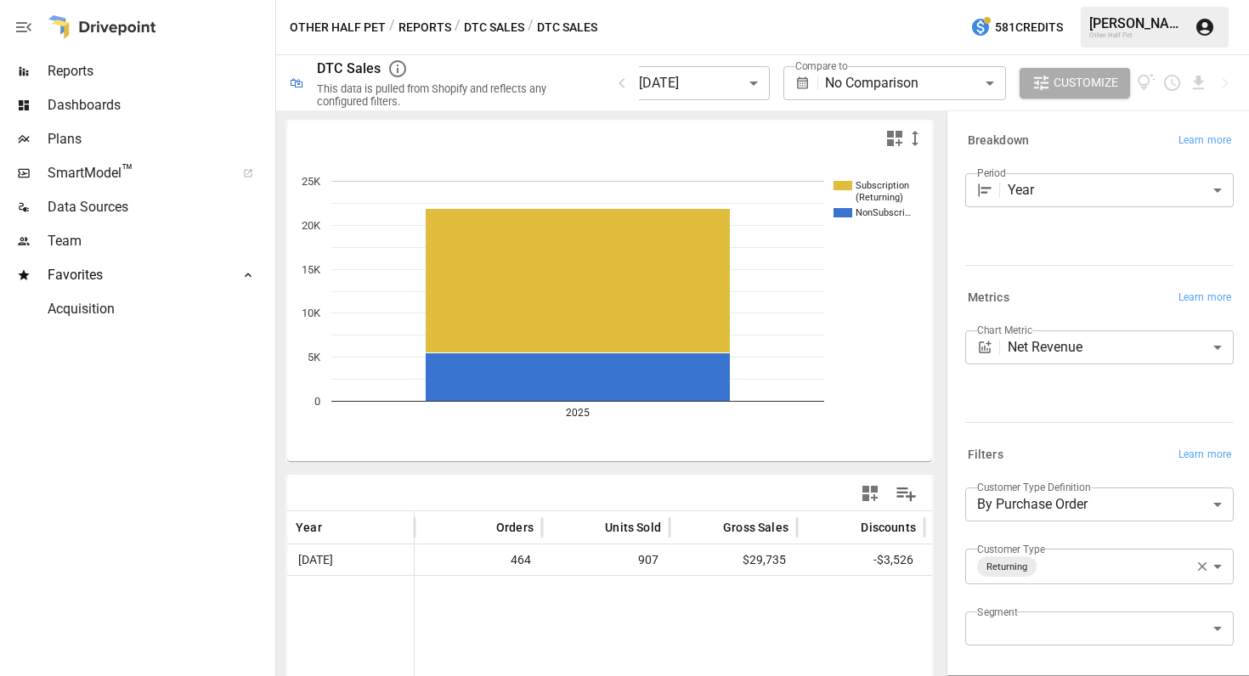
click at [426, 25] on button "Reports" at bounding box center [424, 27] width 53 height 21
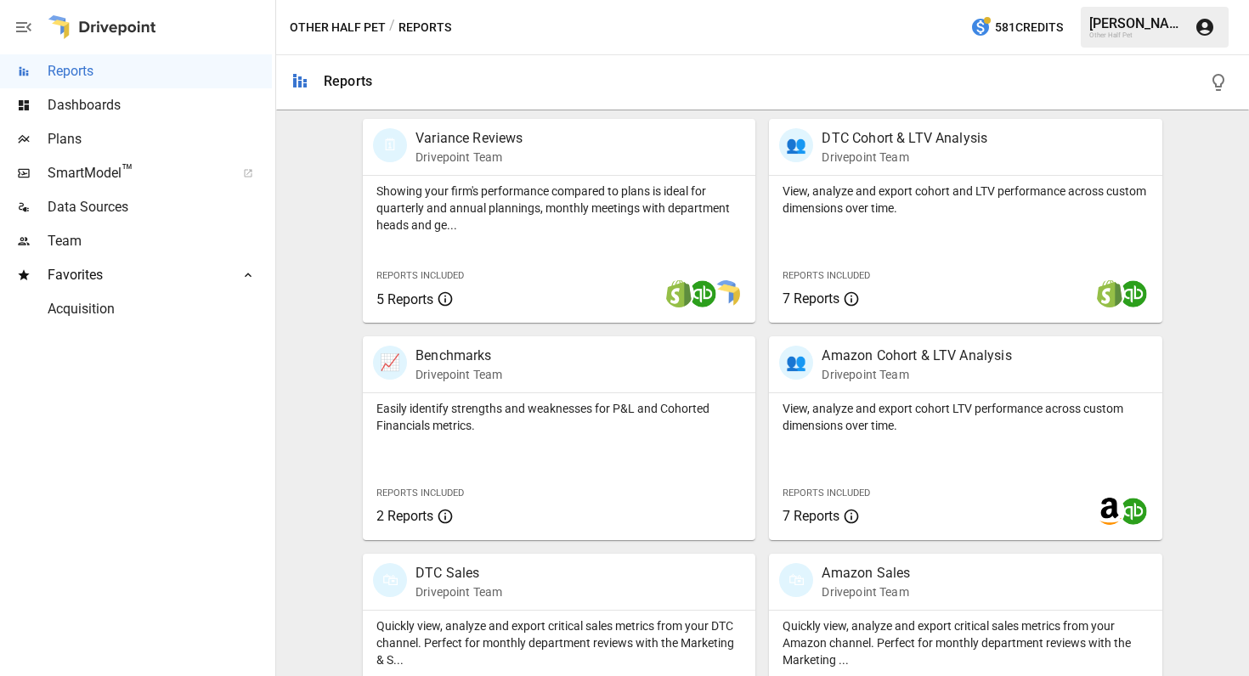
scroll to position [858, 0]
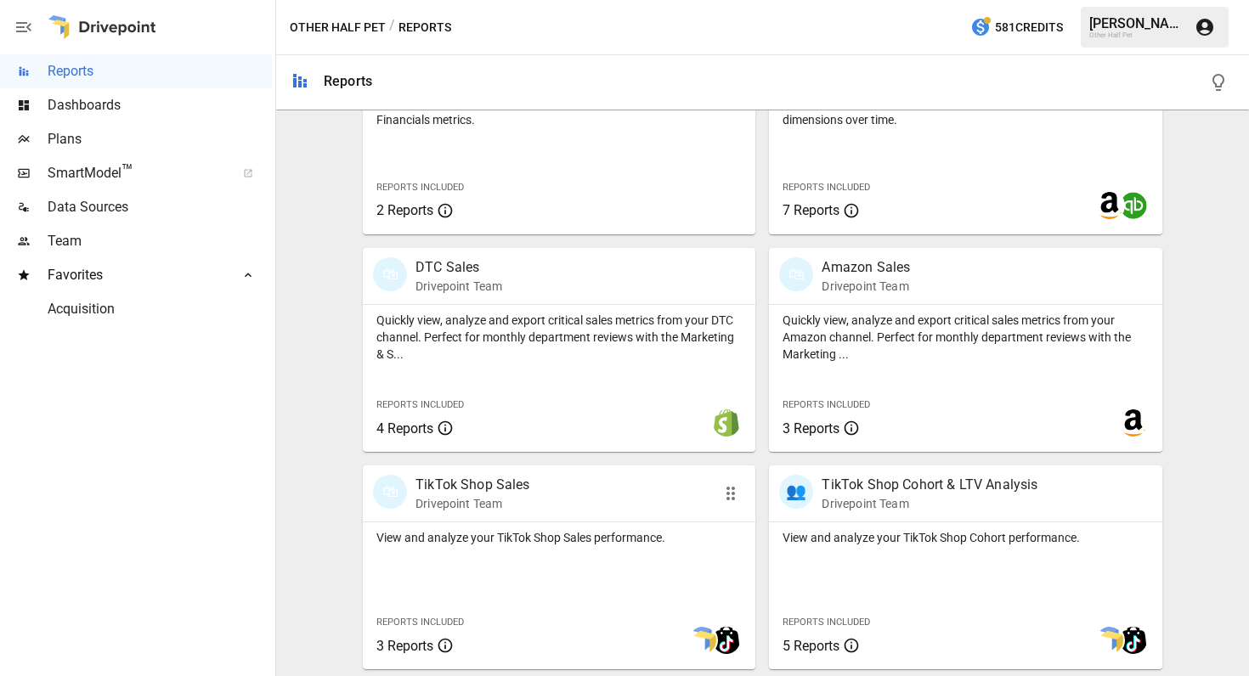
click at [477, 507] on p "Drivepoint Team" at bounding box center [472, 503] width 115 height 17
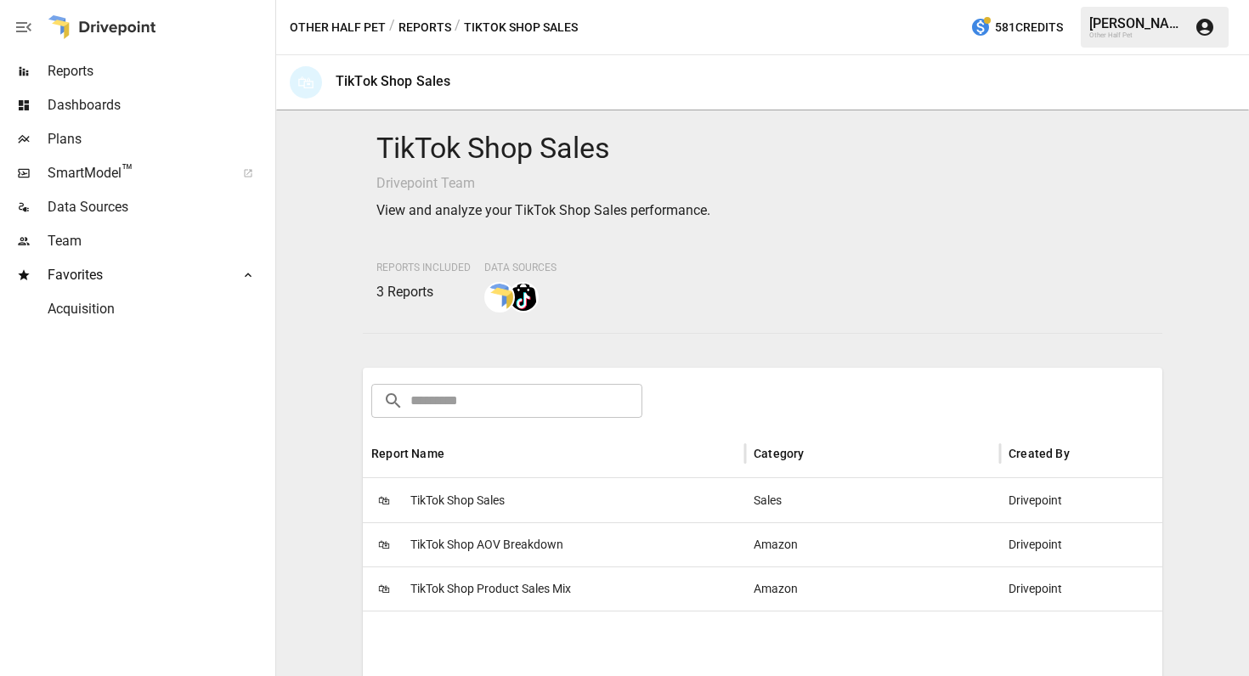
click at [554, 508] on div "🛍 TikTok Shop Sales" at bounding box center [554, 500] width 382 height 44
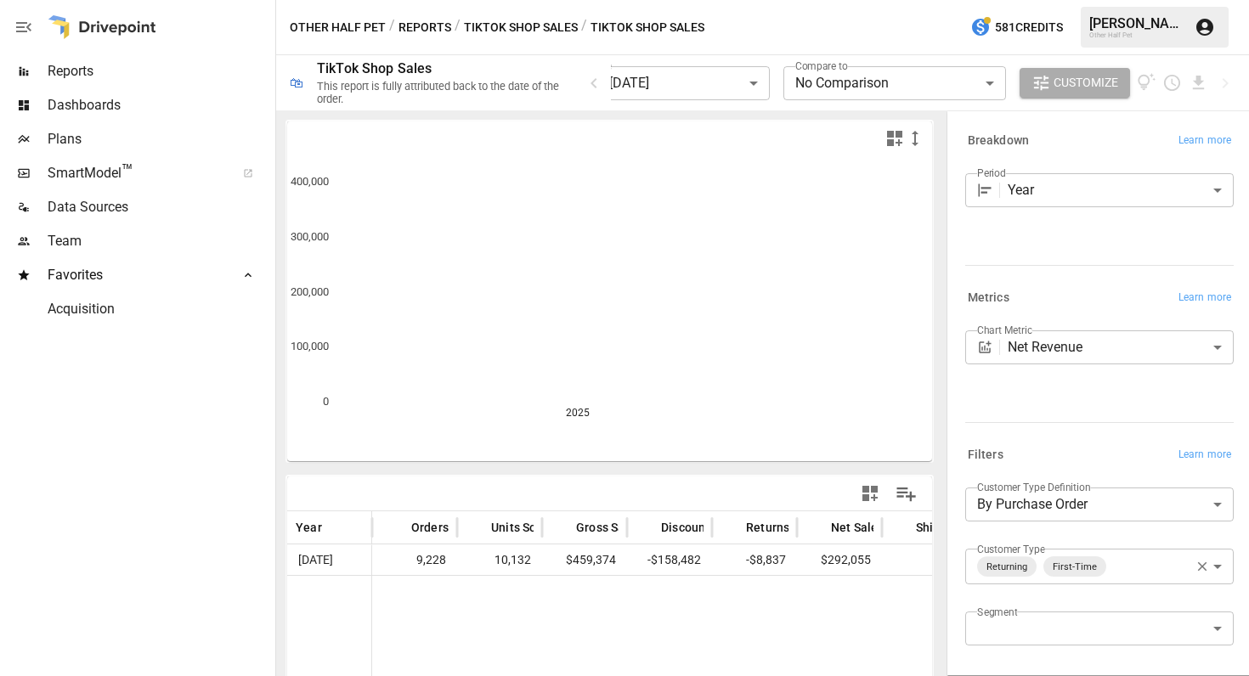
scroll to position [151, 0]
